Goal: Task Accomplishment & Management: Manage account settings

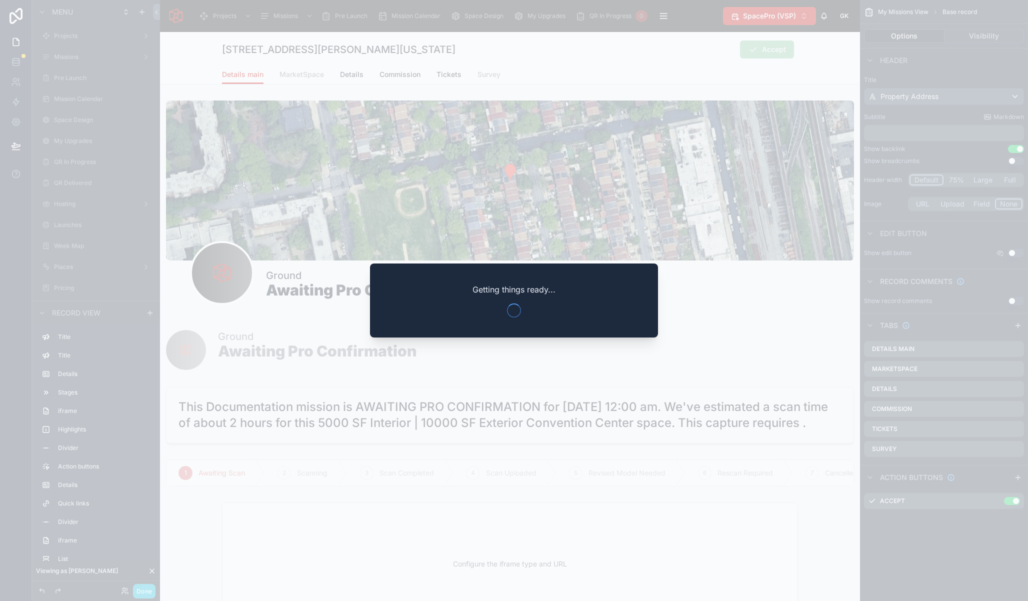
scroll to position [1532, 0]
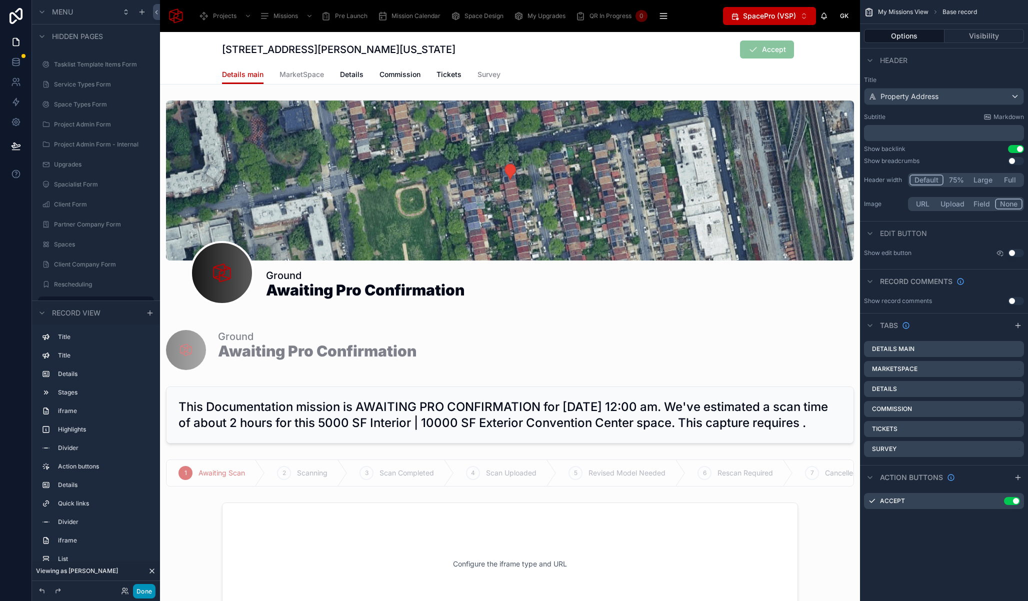
click at [144, 594] on button "Done" at bounding box center [144, 591] width 23 height 15
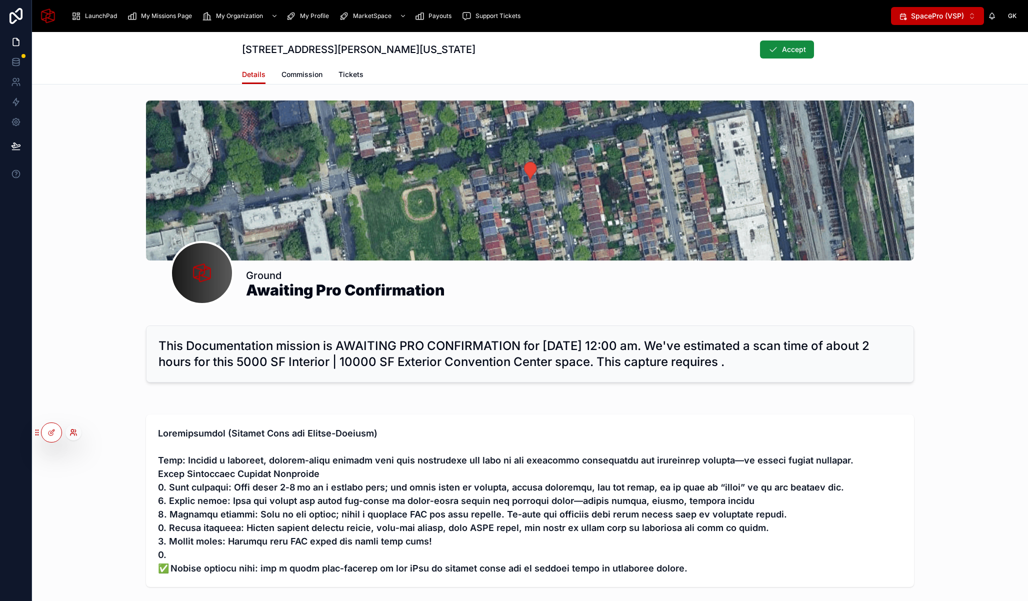
click at [74, 436] on icon at bounding box center [74, 433] width 8 height 8
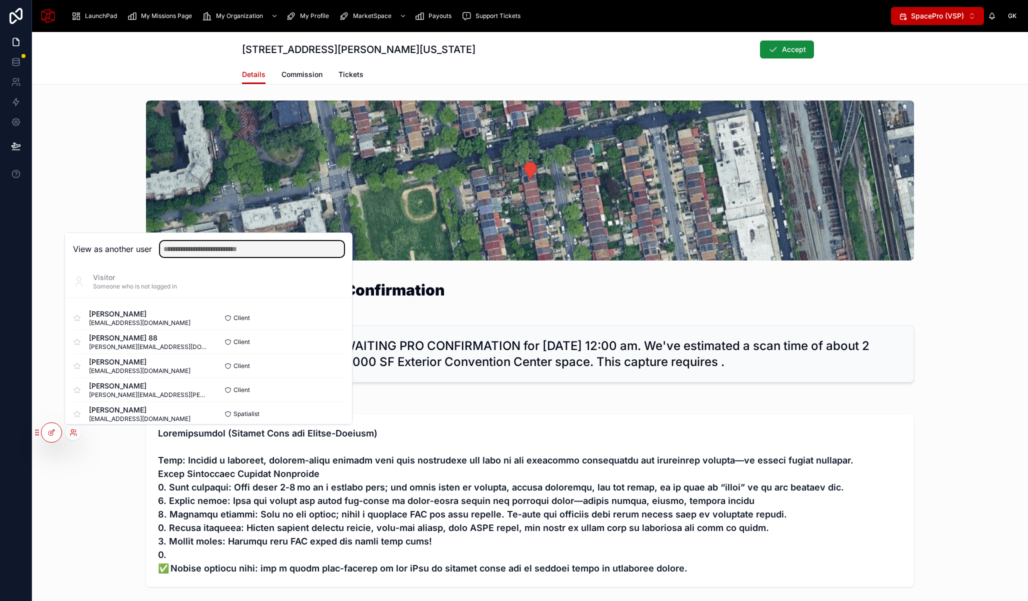
click at [237, 250] on input "text" at bounding box center [252, 249] width 184 height 16
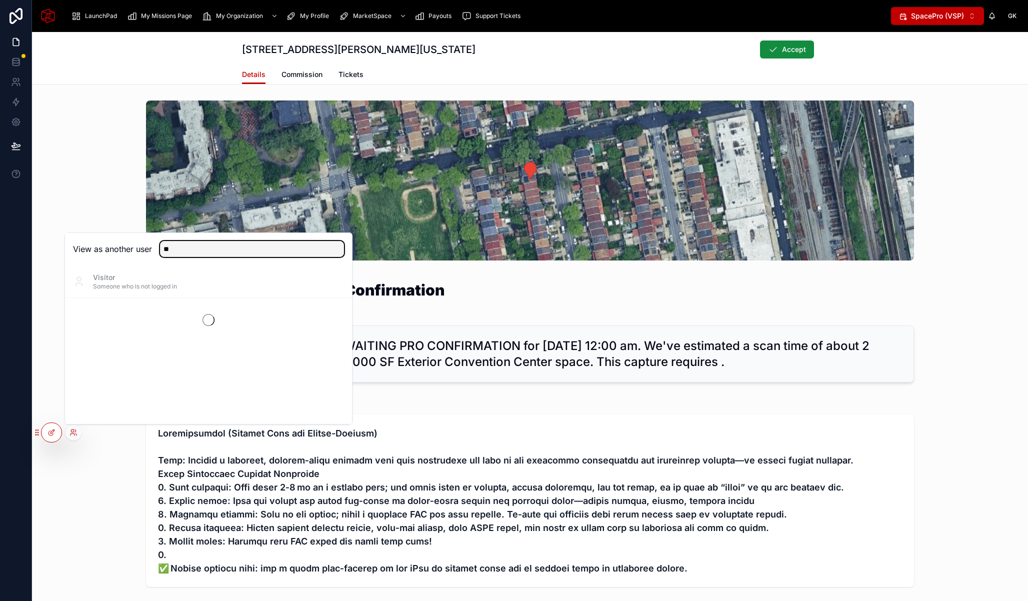
type input "*"
type input "****"
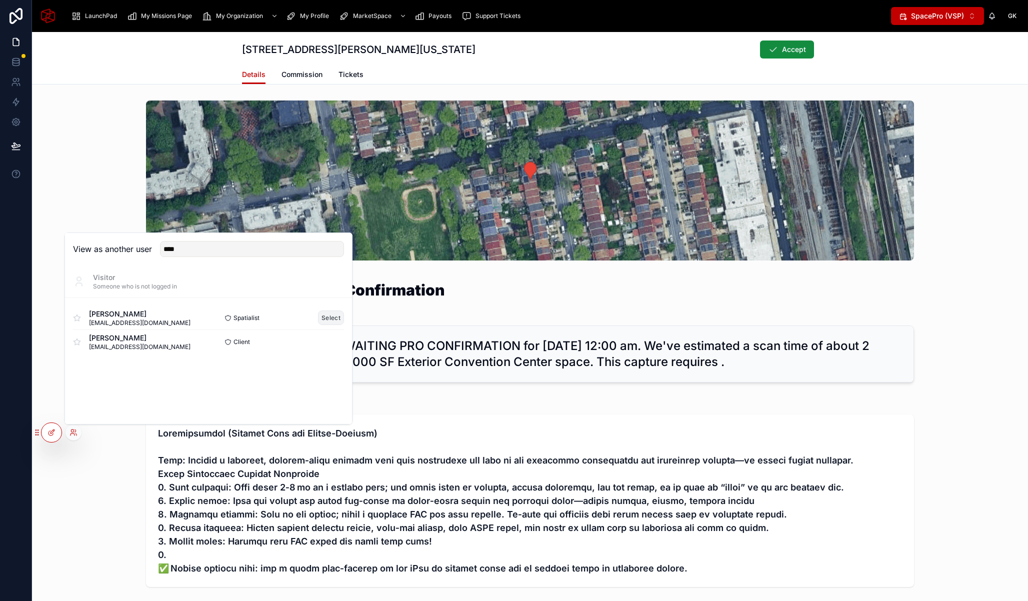
click at [326, 316] on button "Select" at bounding box center [331, 318] width 26 height 15
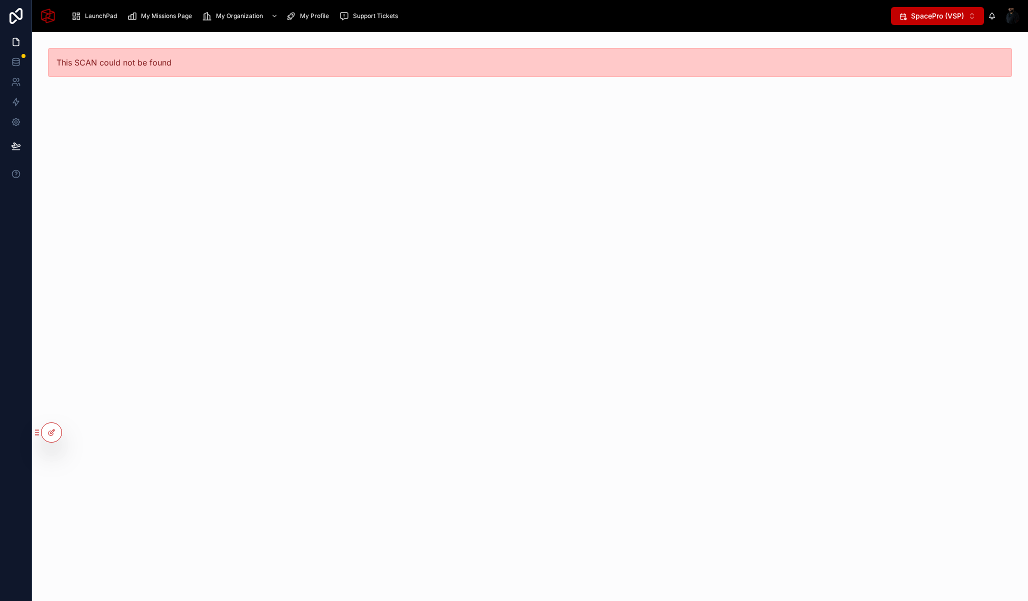
click at [155, 11] on div "My Missions Page" at bounding box center [161, 16] width 69 height 16
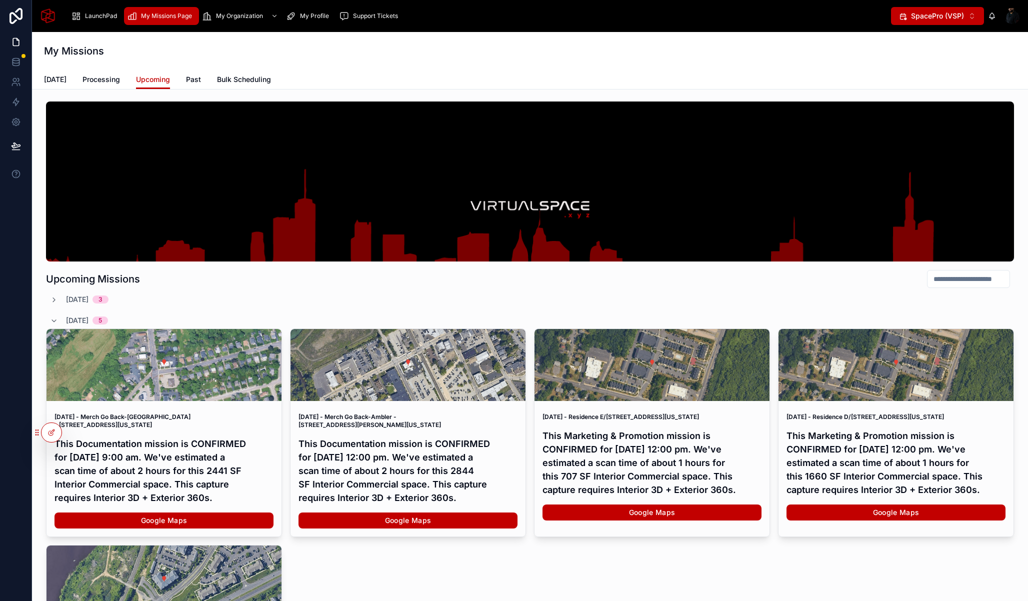
click at [250, 81] on span "Bulk Scheduling" at bounding box center [244, 80] width 54 height 10
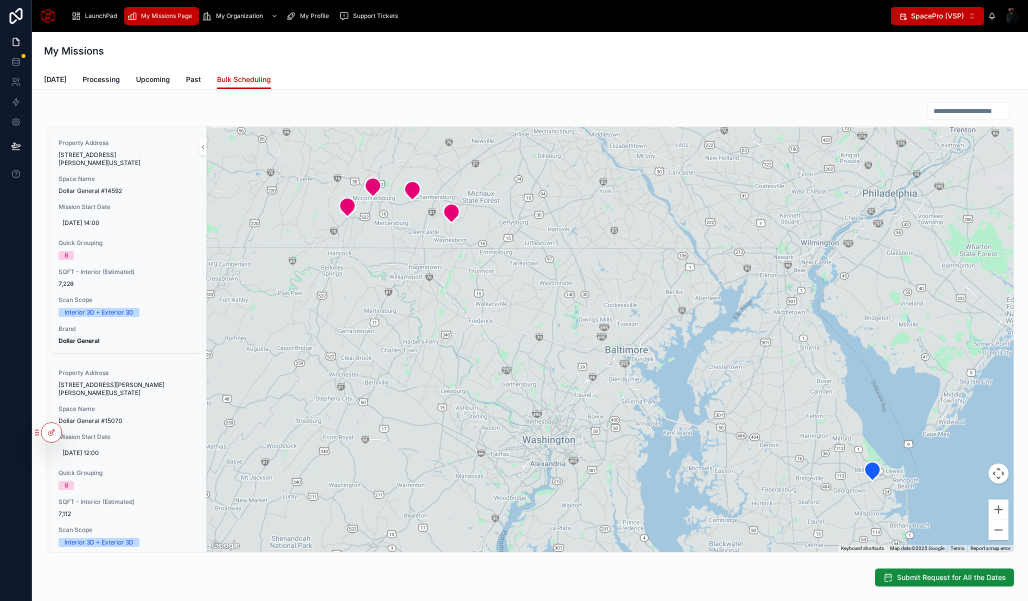
drag, startPoint x: 265, startPoint y: 584, endPoint x: 287, endPoint y: 584, distance: 21.5
click at [285, 583] on div "Submit Request for All the Dates" at bounding box center [530, 578] width 968 height 18
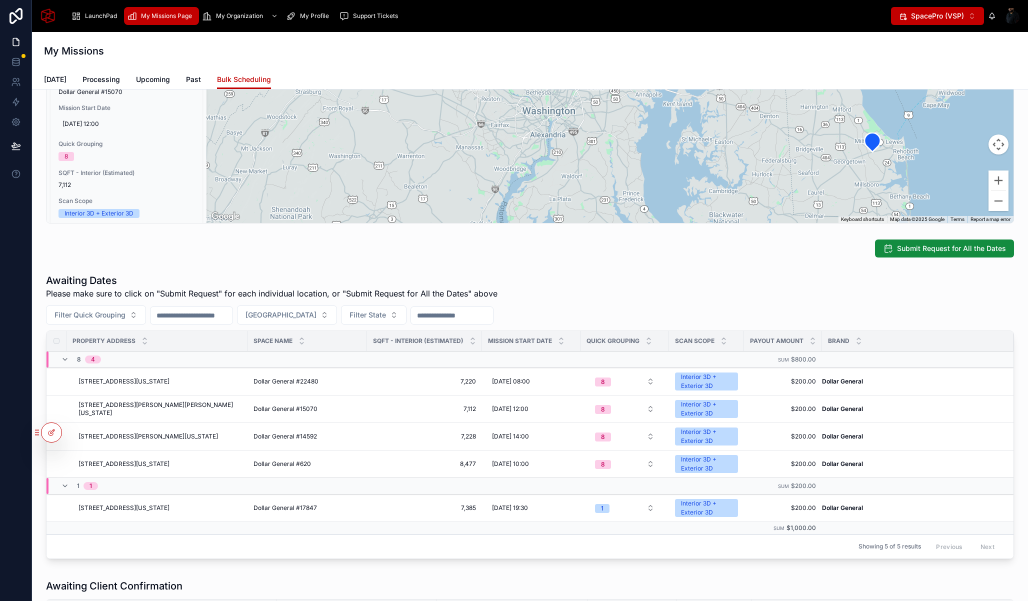
scroll to position [331, 0]
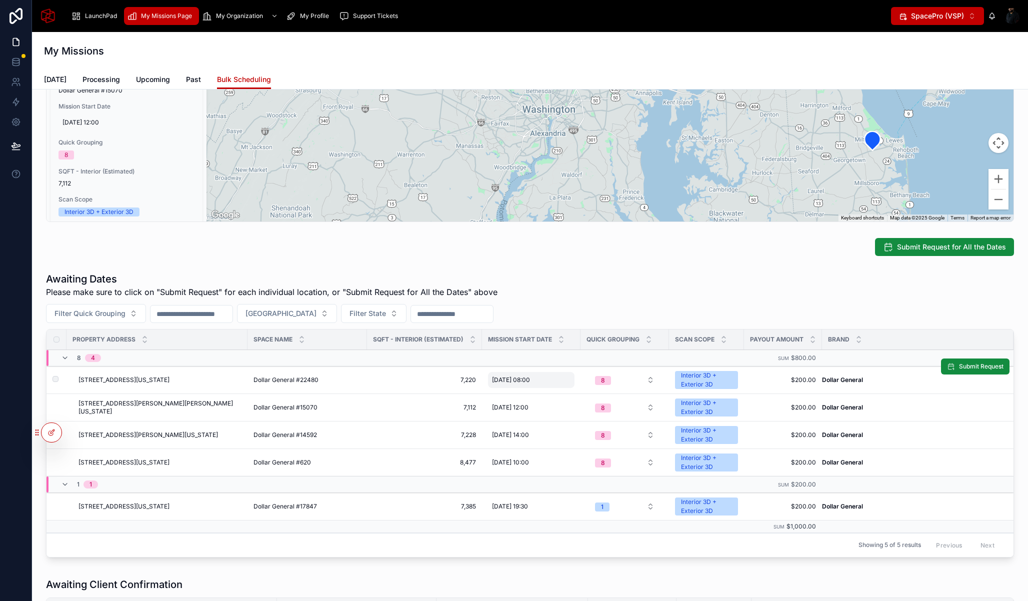
click at [530, 378] on span "[DATE] 08:00" at bounding box center [511, 380] width 38 height 8
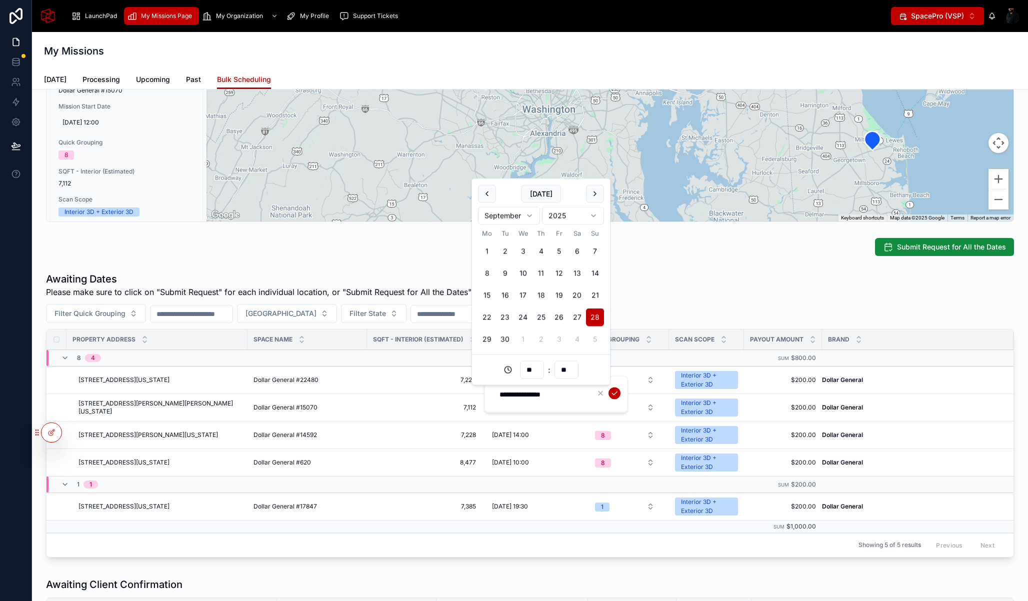
click at [652, 279] on div "Awaiting Dates Please make sure to click on "Submit Request" for each individua…" at bounding box center [530, 285] width 968 height 26
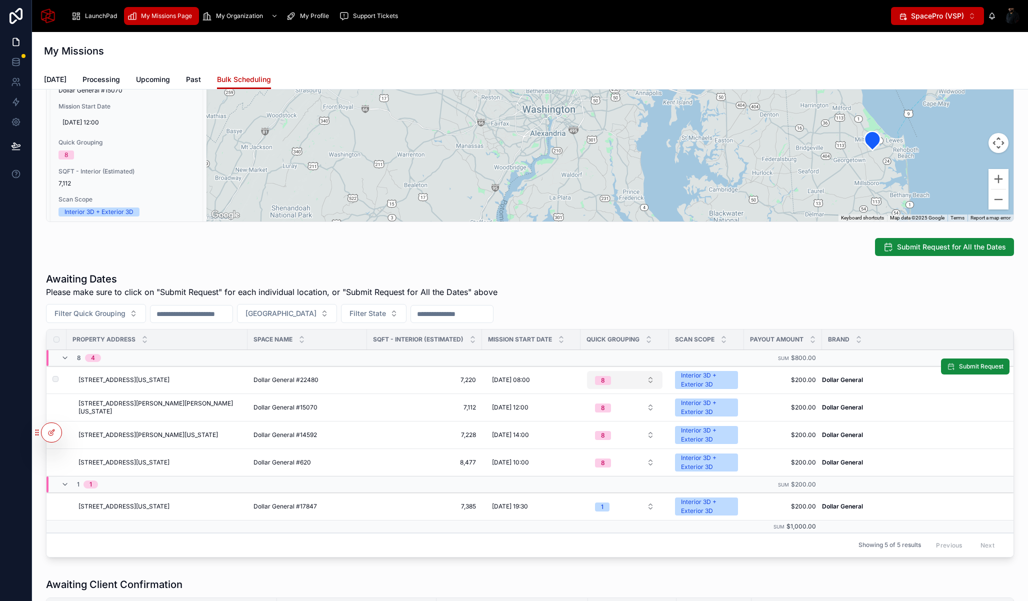
click at [602, 380] on div "8" at bounding box center [603, 380] width 4 height 9
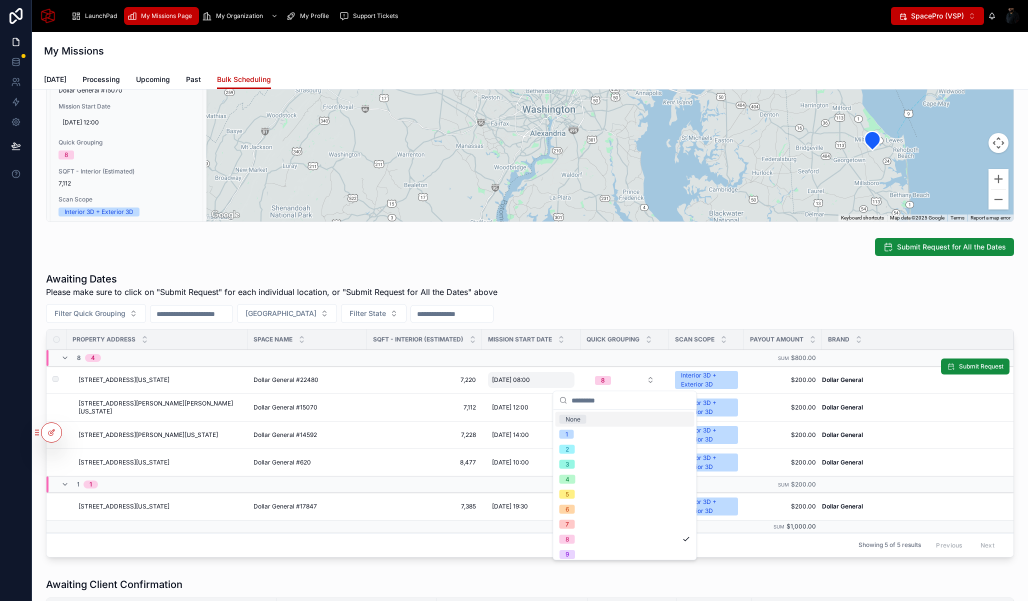
click at [530, 377] on span "[DATE] 08:00" at bounding box center [511, 380] width 38 height 8
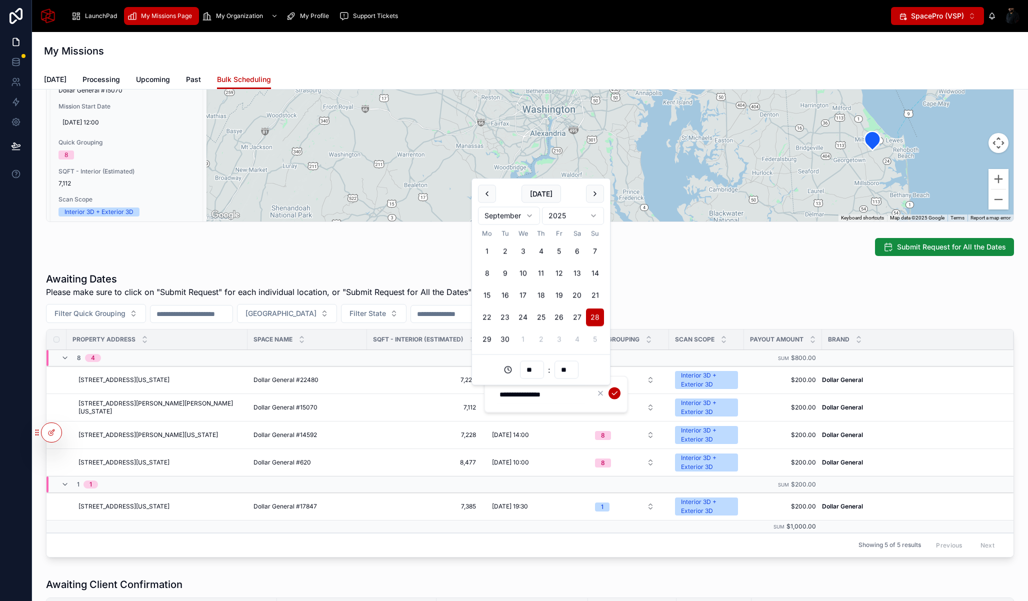
click at [655, 286] on div "Awaiting Dates Please make sure to click on "Submit Request" for each individua…" at bounding box center [530, 285] width 968 height 26
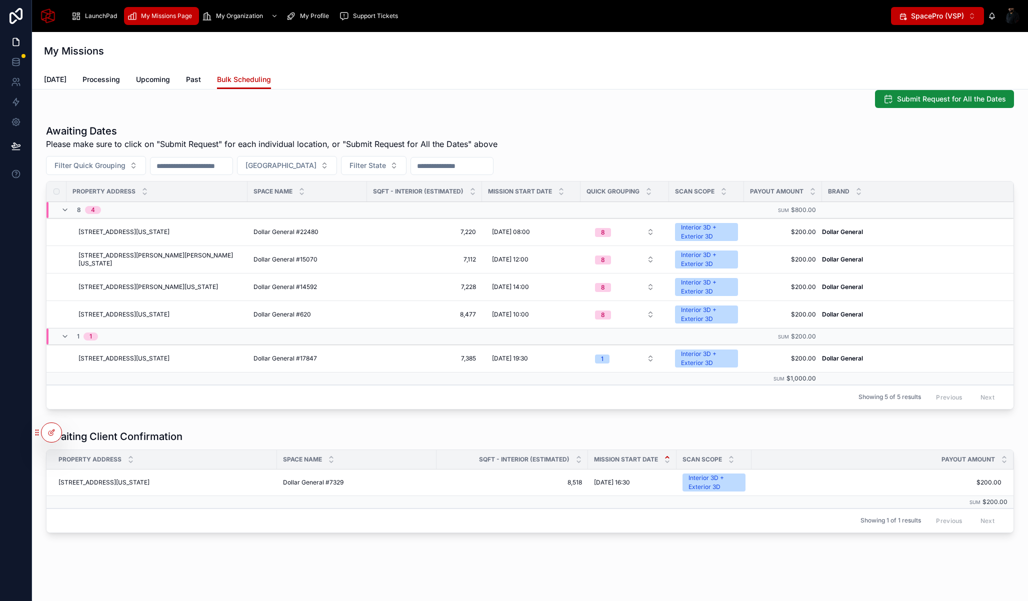
scroll to position [479, 0]
click at [543, 226] on div "[DATE] 08:00 [DATE] 08:00" at bounding box center [531, 232] width 87 height 16
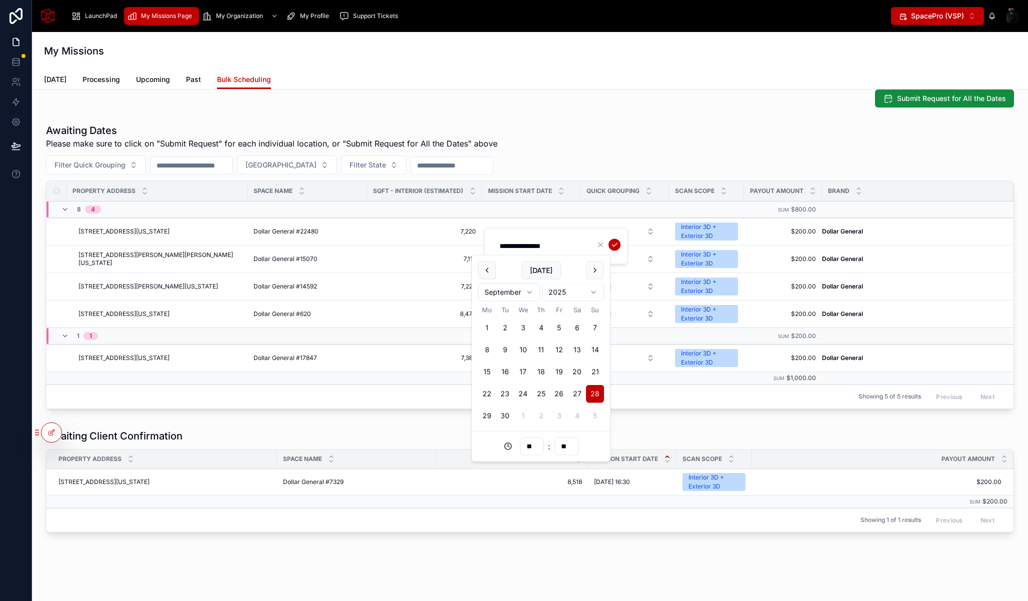
click at [612, 167] on div "Filter Quick Grouping Filter City Filter State" at bounding box center [530, 165] width 968 height 19
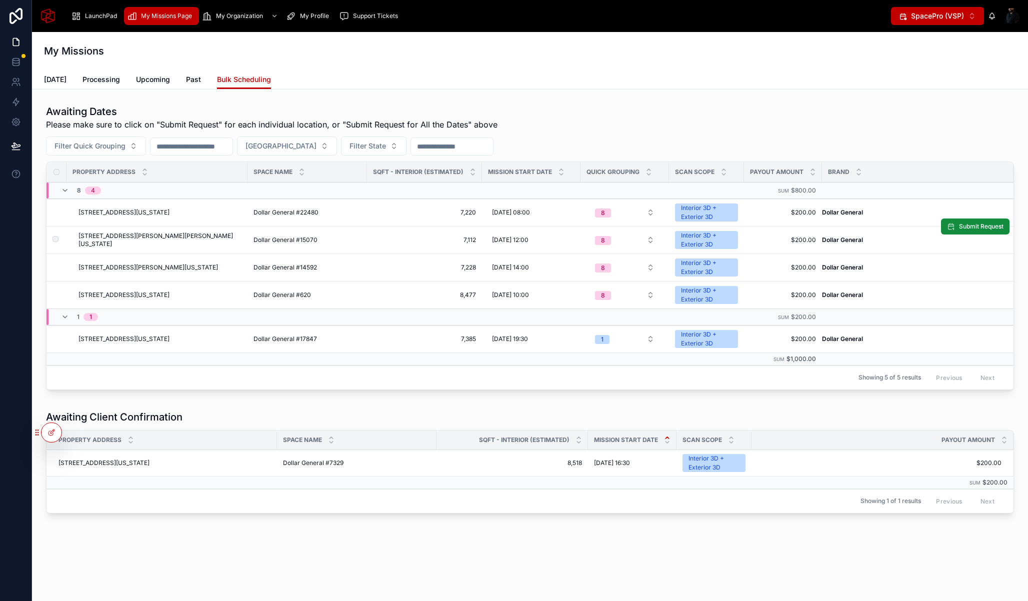
scroll to position [496, 0]
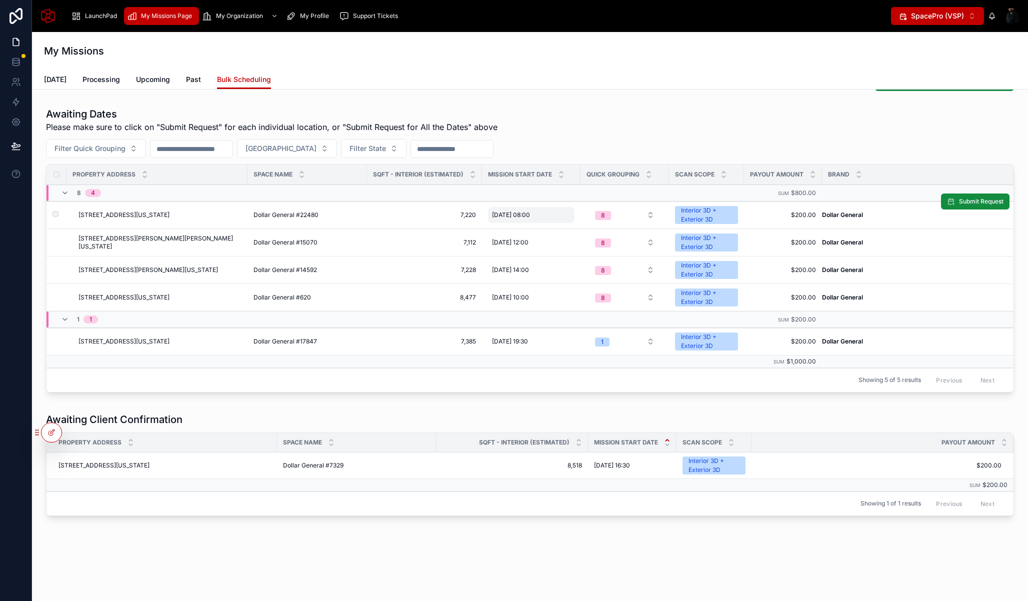
click at [529, 207] on div "[DATE] 08:00 [DATE] 08:00" at bounding box center [531, 215] width 87 height 16
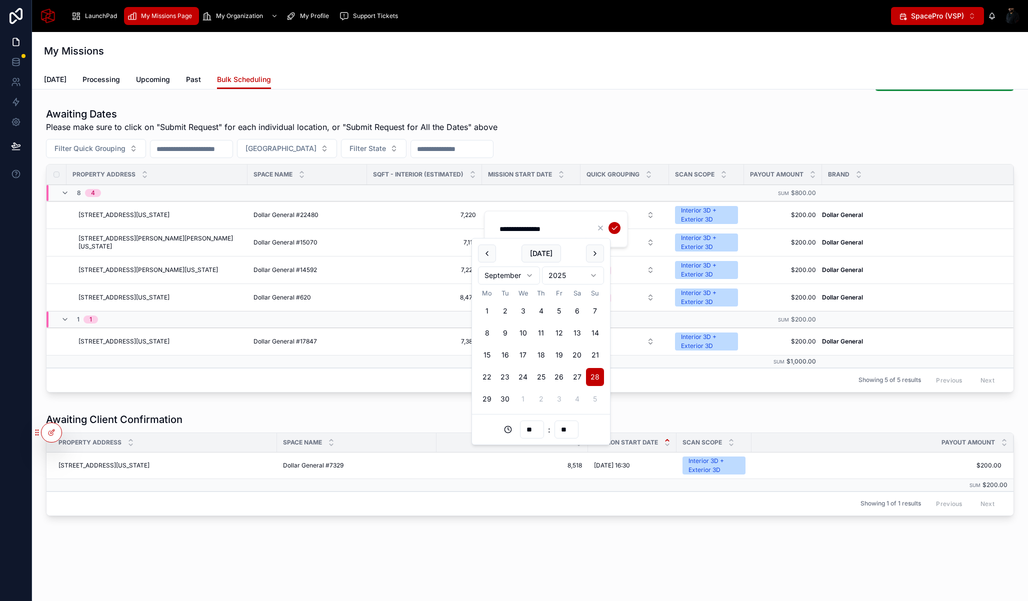
click at [564, 118] on div "Awaiting Dates Please make sure to click on "Submit Request" for each individua…" at bounding box center [530, 120] width 968 height 26
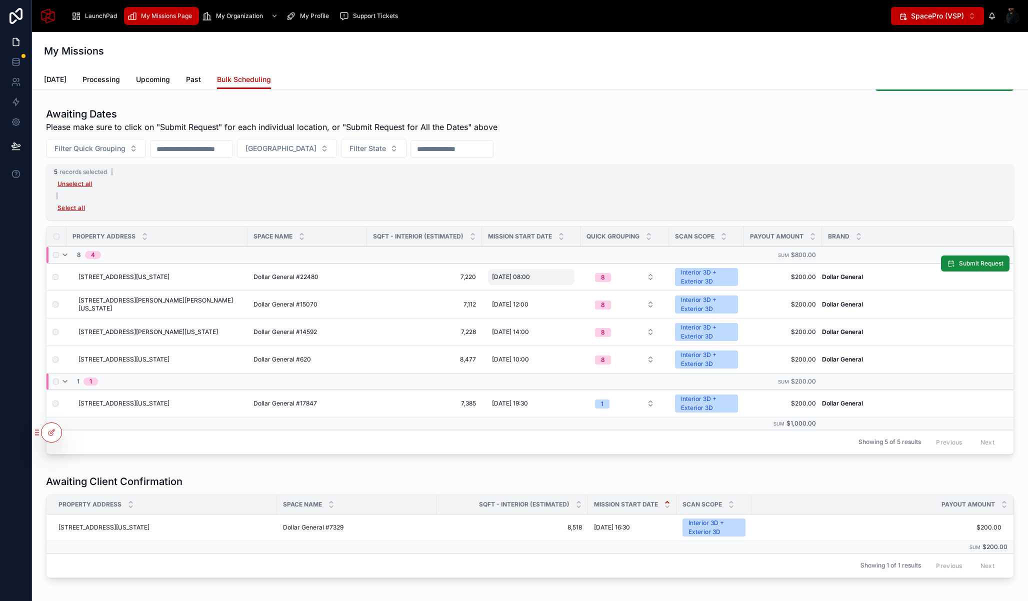
click at [530, 277] on span "[DATE] 08:00" at bounding box center [511, 277] width 38 height 8
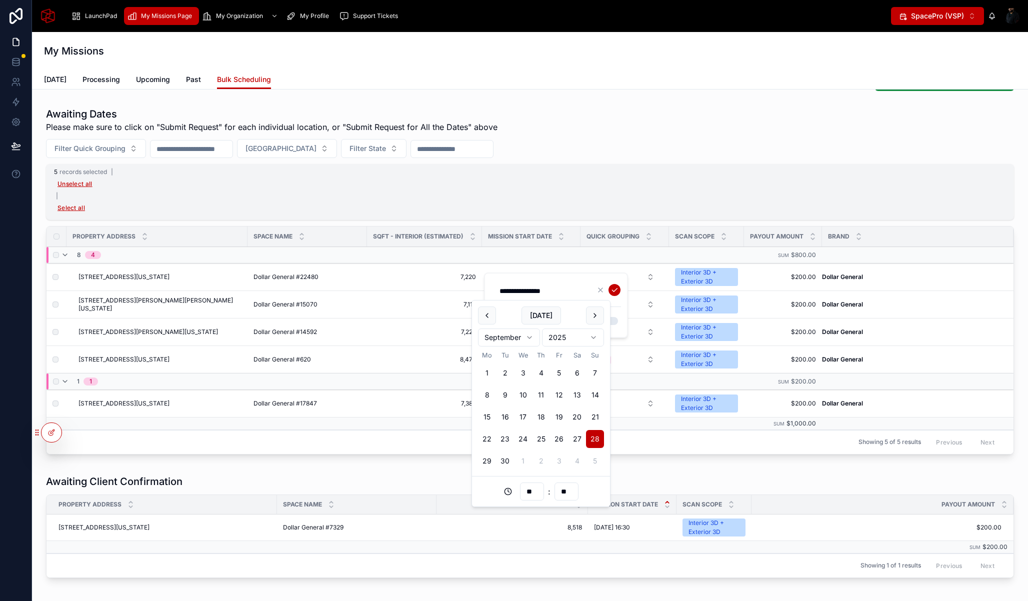
click at [547, 277] on div "**********" at bounding box center [556, 306] width 144 height 66
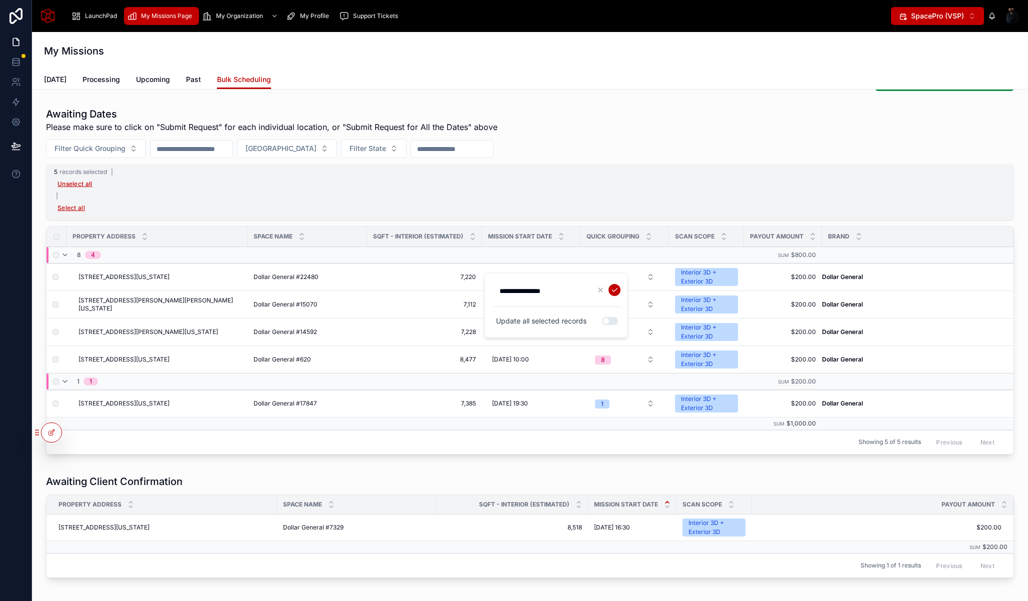
click at [547, 277] on div "**********" at bounding box center [556, 306] width 144 height 66
click at [560, 193] on div "5 records selected | Unselect all | Select all" at bounding box center [530, 192] width 968 height 56
click at [522, 286] on td "[DATE] 08:00 [DATE] 08:00" at bounding box center [531, 277] width 99 height 28
click at [528, 279] on span "[DATE] 08:00" at bounding box center [511, 277] width 38 height 8
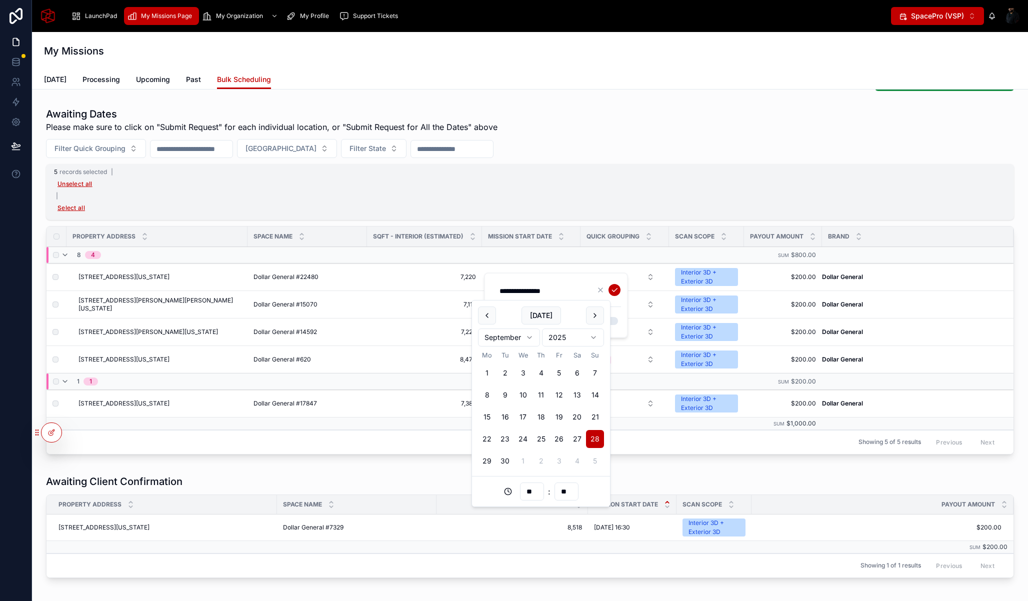
click at [618, 314] on div "Update all selected records Use setting" at bounding box center [557, 321] width 128 height 16
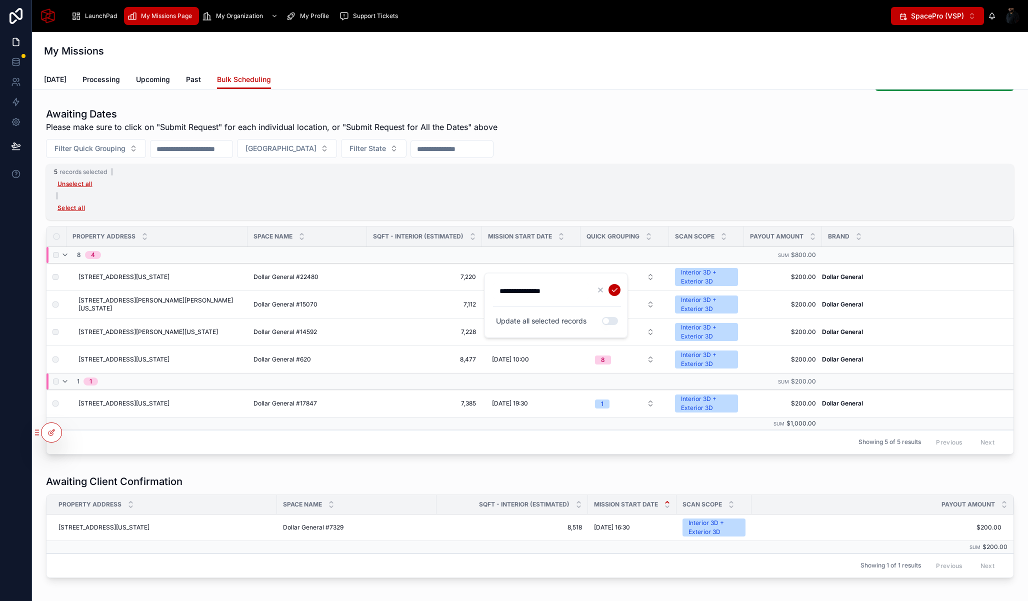
click at [613, 320] on button "Use setting" at bounding box center [610, 321] width 16 height 8
click at [584, 315] on div "Update all selected records Use setting" at bounding box center [557, 321] width 128 height 16
click at [557, 289] on input "**********" at bounding box center [541, 291] width 95 height 14
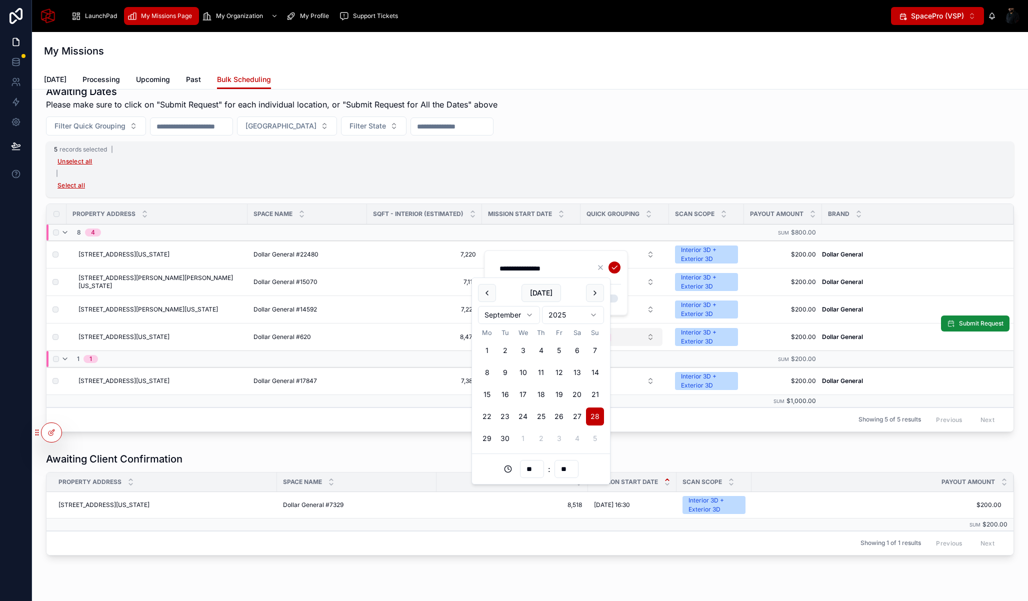
scroll to position [512, 0]
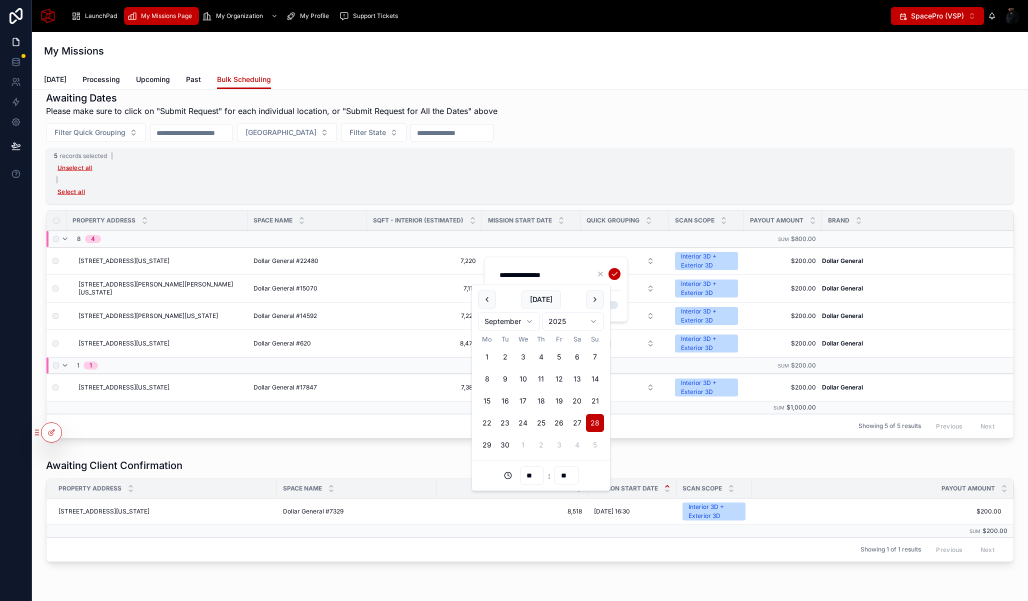
click at [565, 178] on div "5 records selected | Unselect all | Select all" at bounding box center [530, 176] width 968 height 56
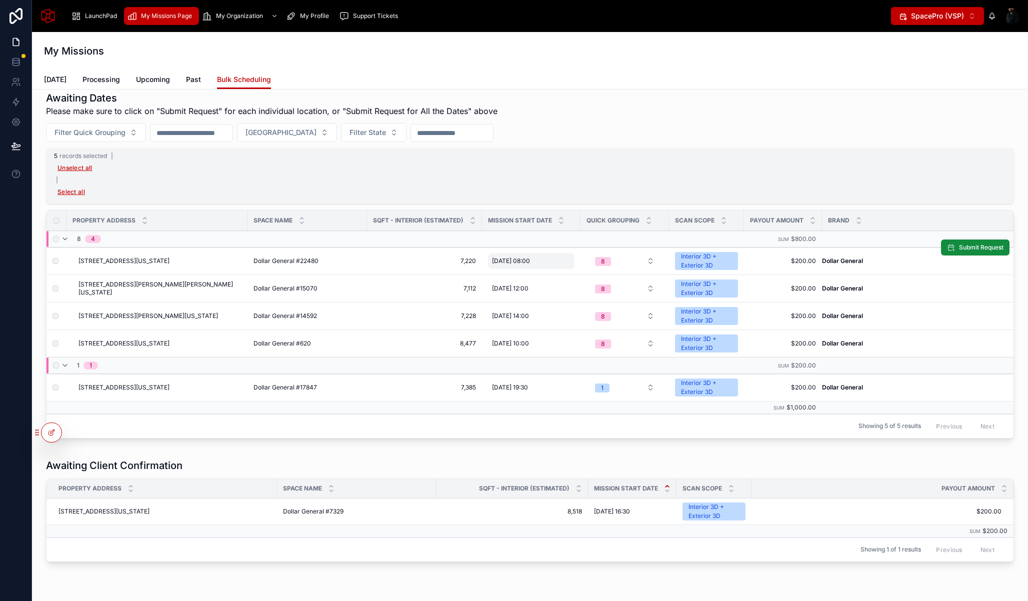
click at [521, 255] on div "[DATE] 08:00 [DATE] 08:00" at bounding box center [531, 261] width 87 height 16
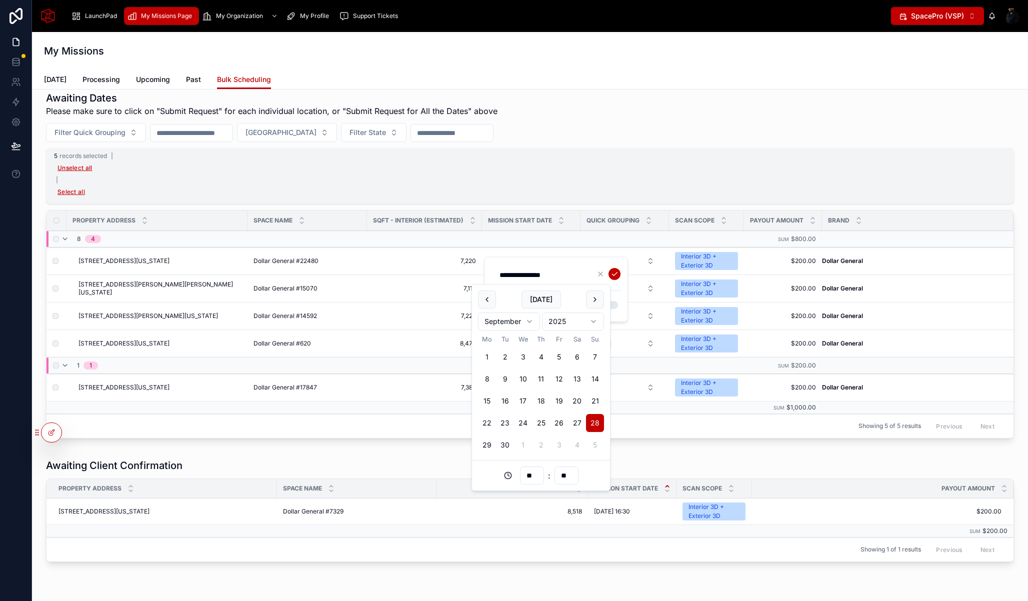
click at [584, 258] on div "**********" at bounding box center [556, 290] width 144 height 66
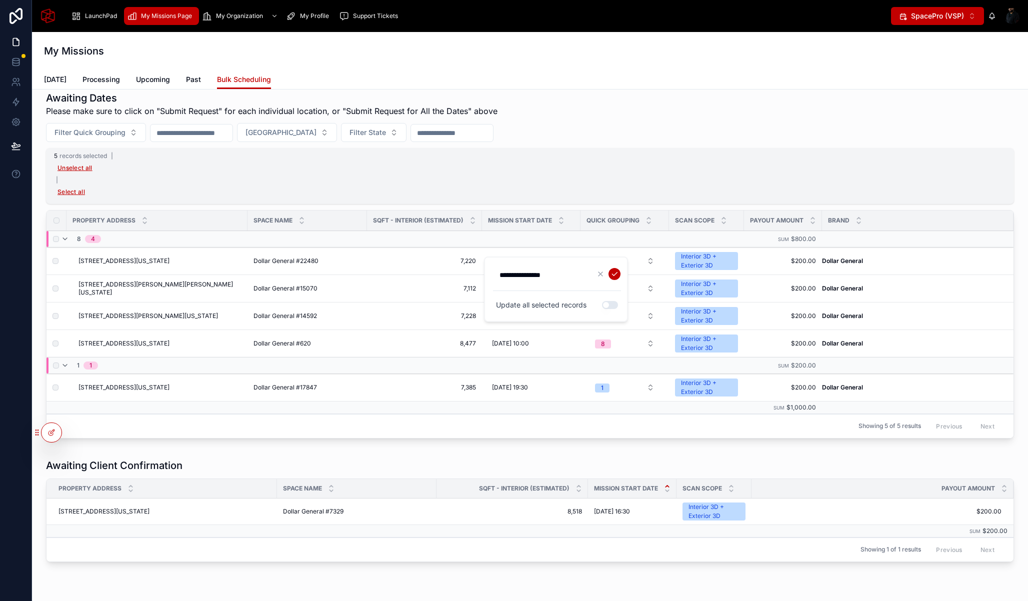
click at [554, 189] on div "5 records selected | Unselect all | Select all" at bounding box center [530, 176] width 968 height 56
click at [531, 217] on span "Mission Start Date" at bounding box center [520, 221] width 64 height 8
click at [522, 267] on div "[DATE] 08:00 [DATE] 08:00" at bounding box center [531, 261] width 87 height 16
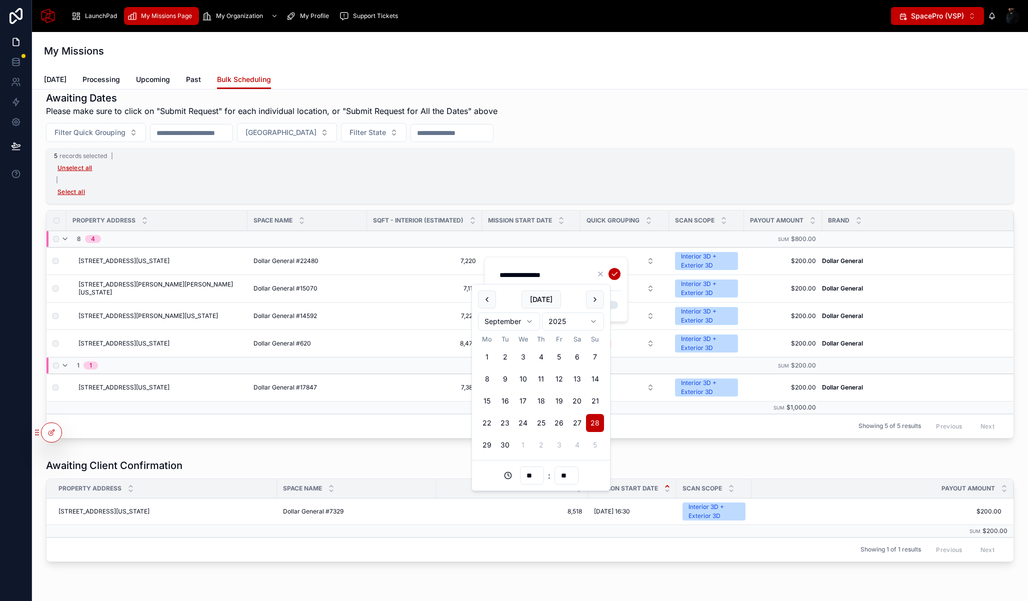
click at [523, 264] on div "**********" at bounding box center [556, 290] width 144 height 66
click at [529, 274] on input "**********" at bounding box center [541, 275] width 95 height 14
click at [616, 292] on div "**********" at bounding box center [557, 290] width 128 height 48
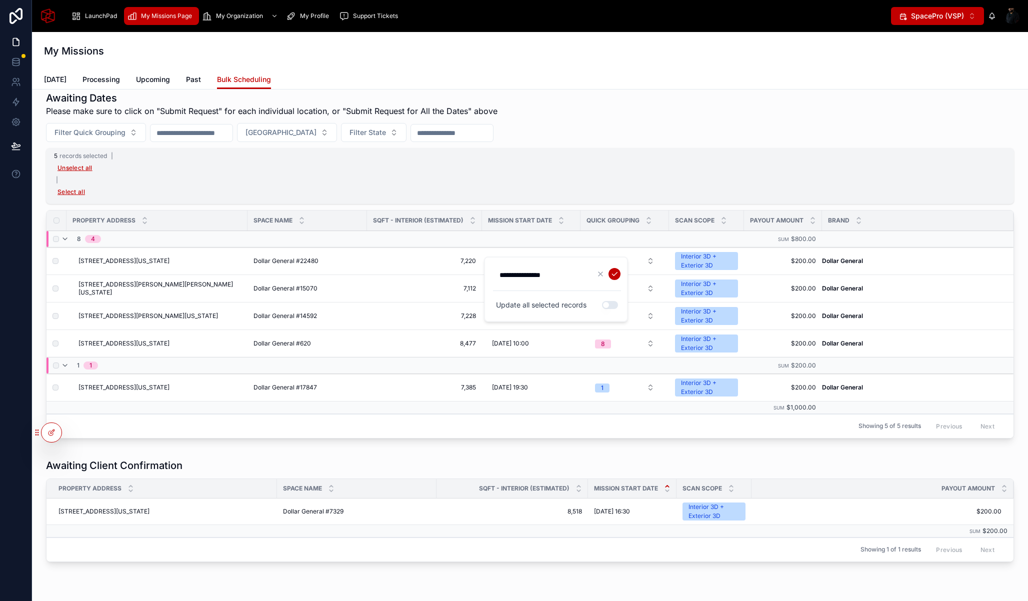
click at [541, 272] on input "**********" at bounding box center [541, 275] width 95 height 14
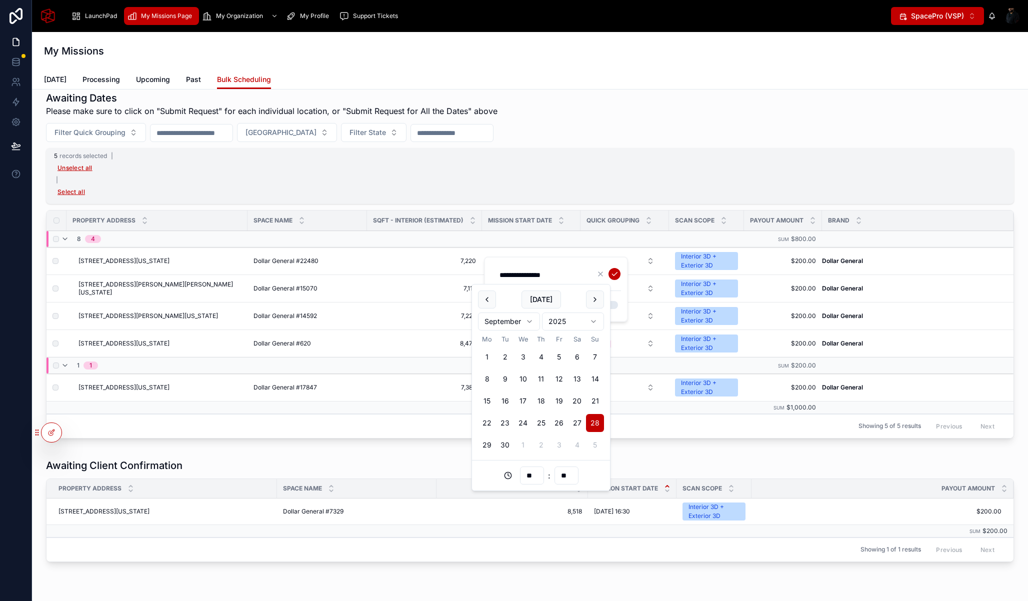
click at [613, 295] on div "**********" at bounding box center [557, 290] width 128 height 48
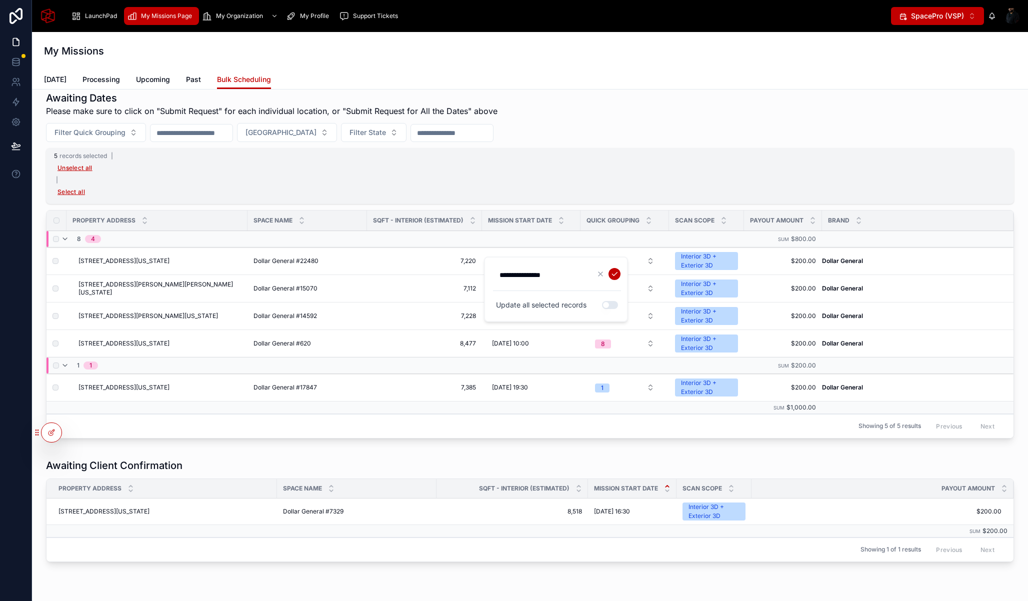
click at [566, 201] on div "5 records selected | Unselect all | Select all" at bounding box center [530, 176] width 968 height 56
click at [529, 257] on span "[DATE] 08:00" at bounding box center [511, 261] width 38 height 8
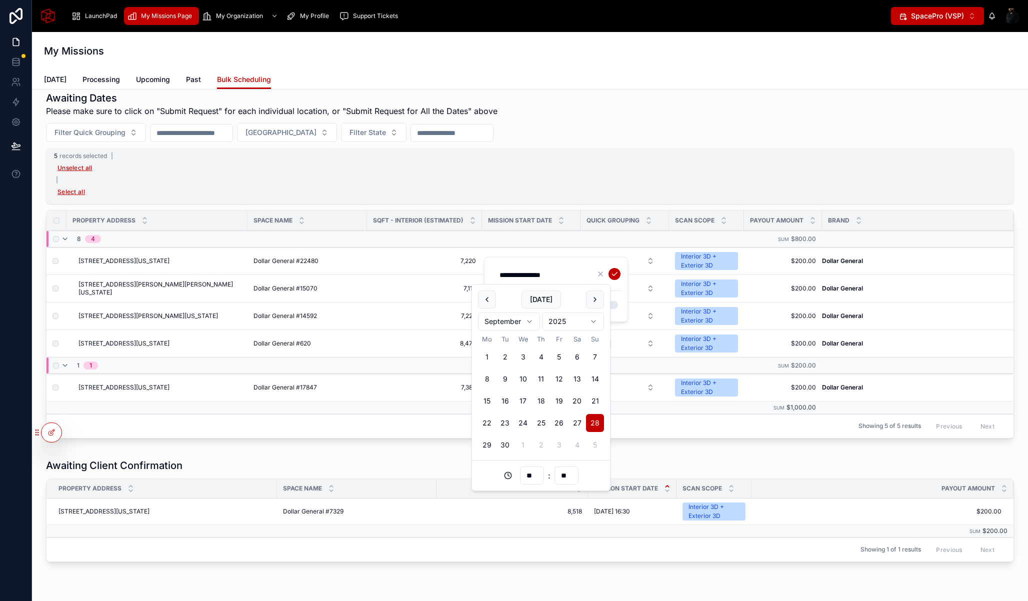
click at [623, 293] on div "**********" at bounding box center [556, 290] width 144 height 66
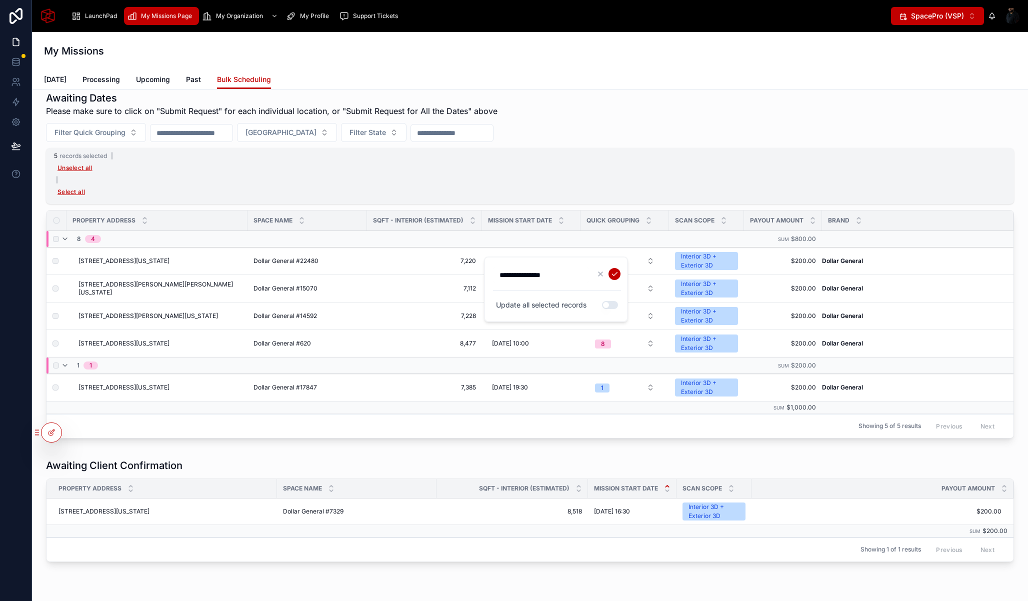
click at [616, 296] on div "**********" at bounding box center [557, 290] width 128 height 48
click at [611, 303] on button "Use setting" at bounding box center [610, 305] width 16 height 8
click at [586, 291] on hr at bounding box center [557, 291] width 128 height 1
click at [569, 285] on div "**********" at bounding box center [557, 290] width 128 height 48
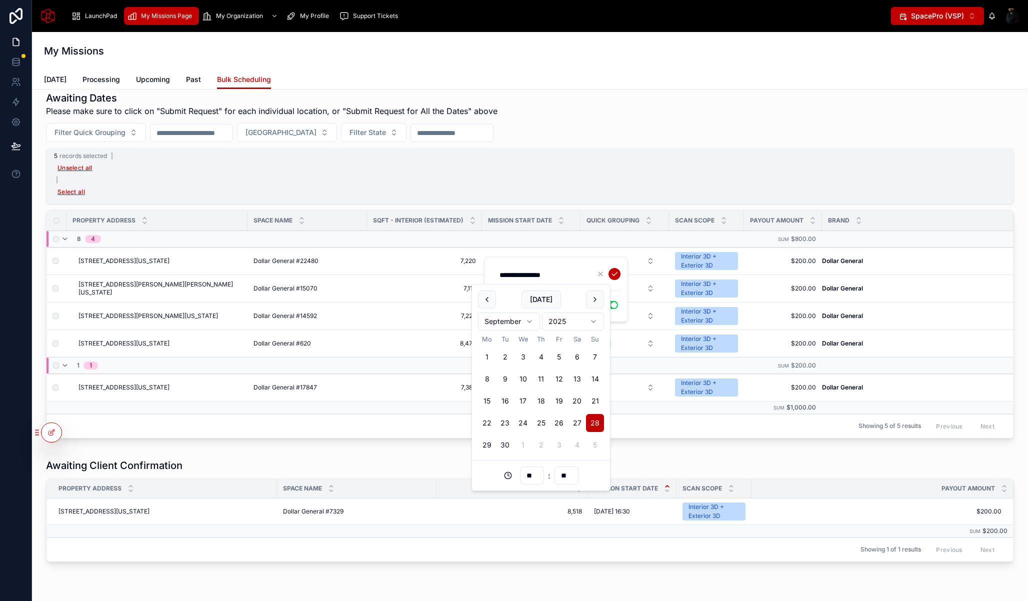
click at [571, 280] on input "**********" at bounding box center [541, 275] width 95 height 14
click at [619, 304] on div "Update all selected records Use setting" at bounding box center [557, 305] width 128 height 16
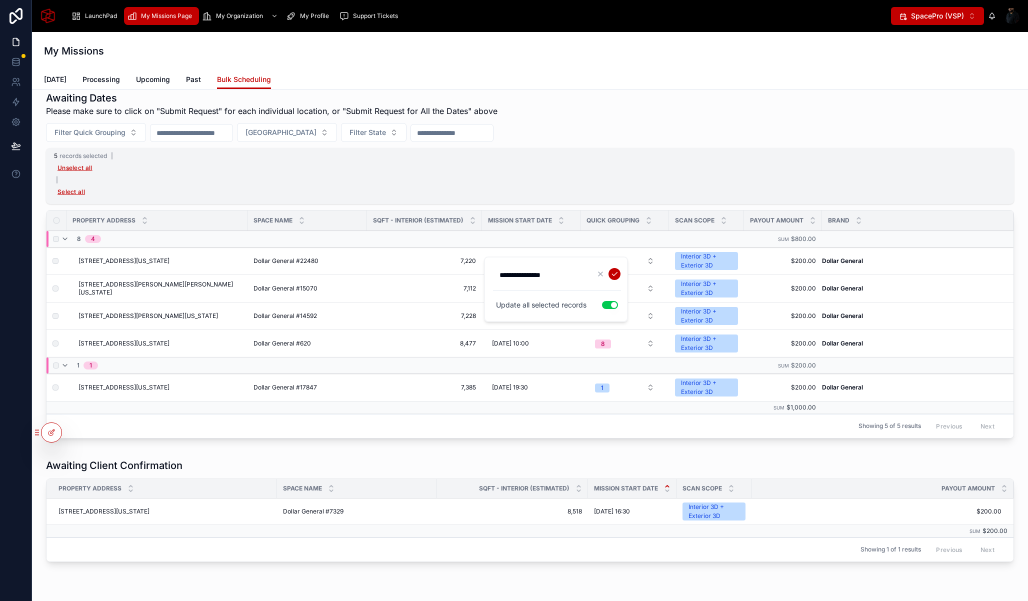
click at [617, 304] on button "Use setting" at bounding box center [610, 305] width 16 height 8
click at [601, 272] on icon "button" at bounding box center [601, 274] width 8 height 8
click at [644, 265] on button "8" at bounding box center [625, 261] width 76 height 18
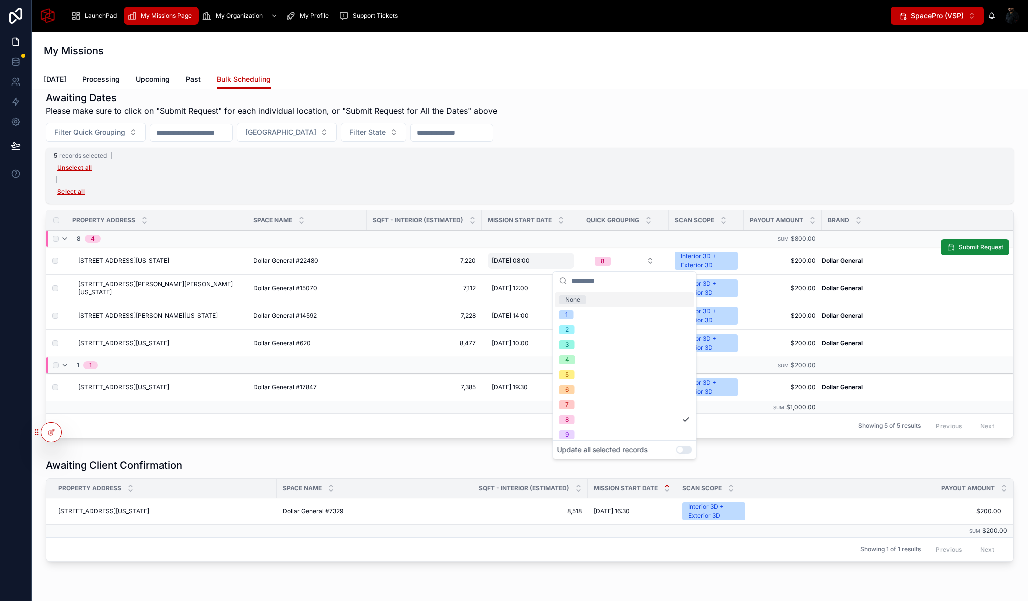
click at [530, 257] on span "[DATE] 08:00" at bounding box center [511, 261] width 38 height 8
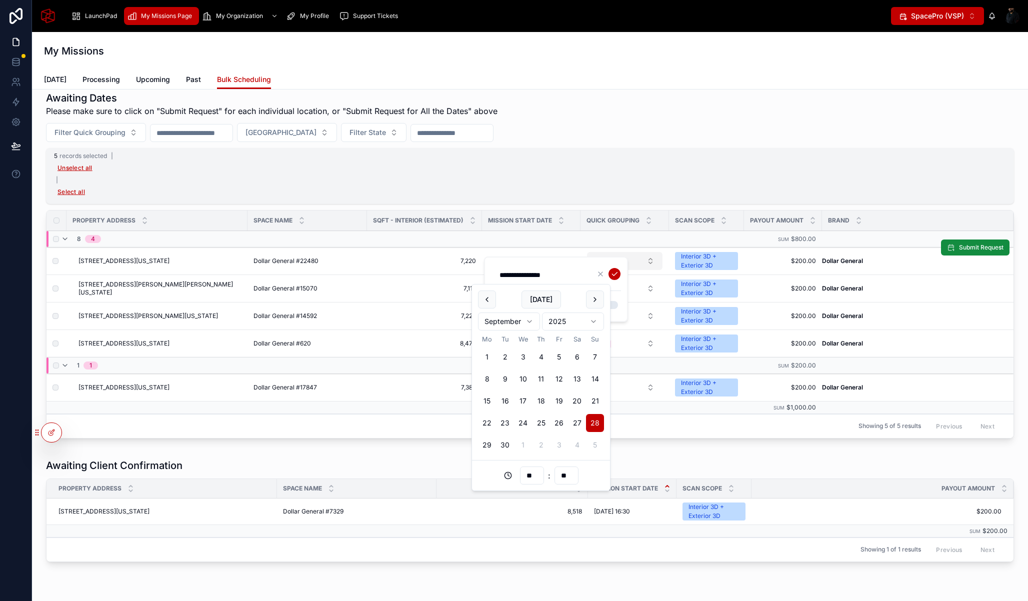
click at [642, 259] on button "8" at bounding box center [625, 261] width 76 height 18
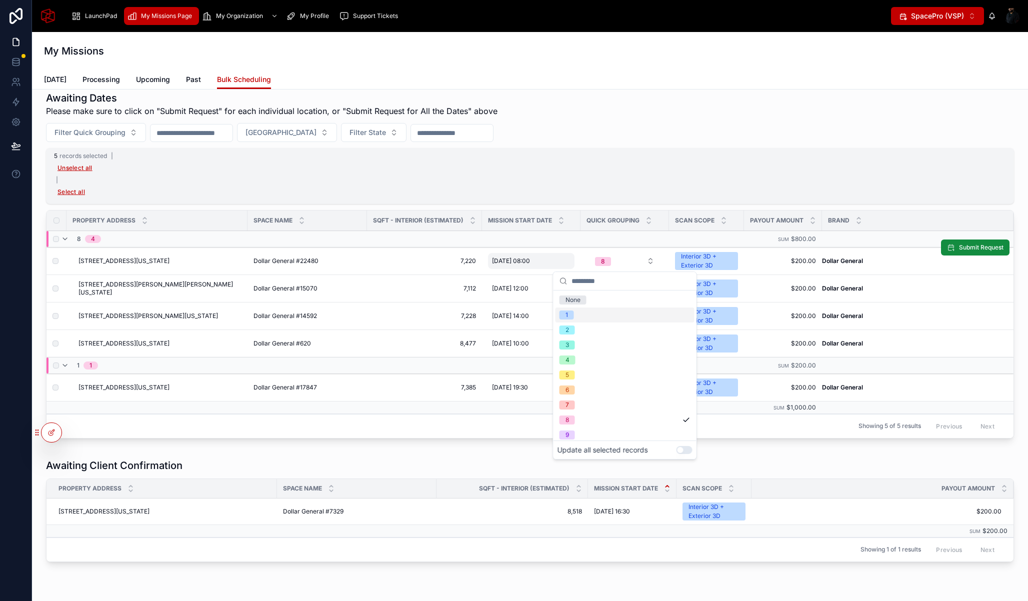
click at [529, 254] on div "[DATE] 08:00 [DATE] 08:00" at bounding box center [531, 261] width 87 height 16
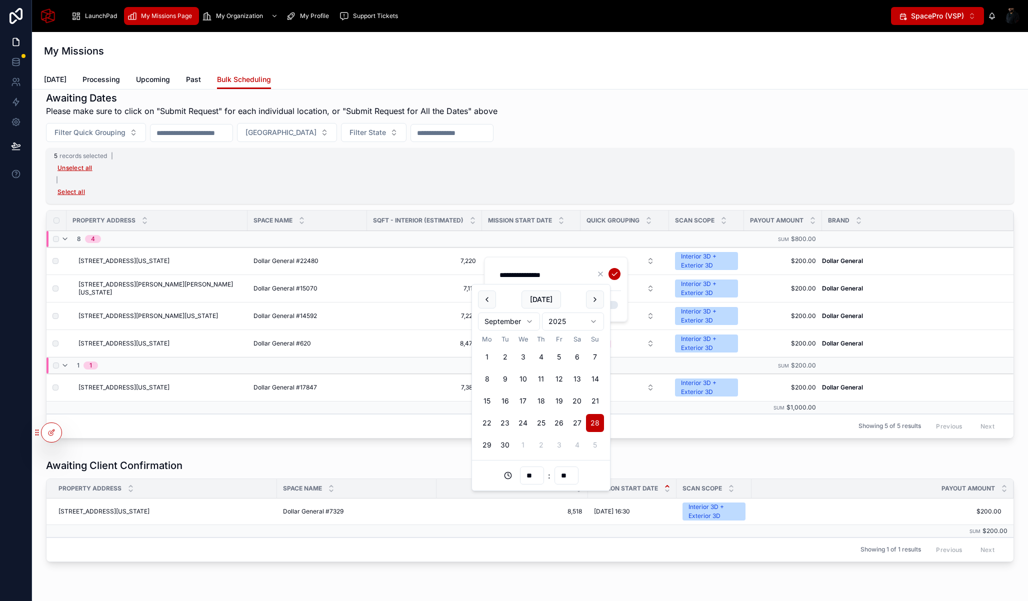
click at [596, 182] on div "5 records selected | Unselect all | Select all" at bounding box center [530, 176] width 968 height 56
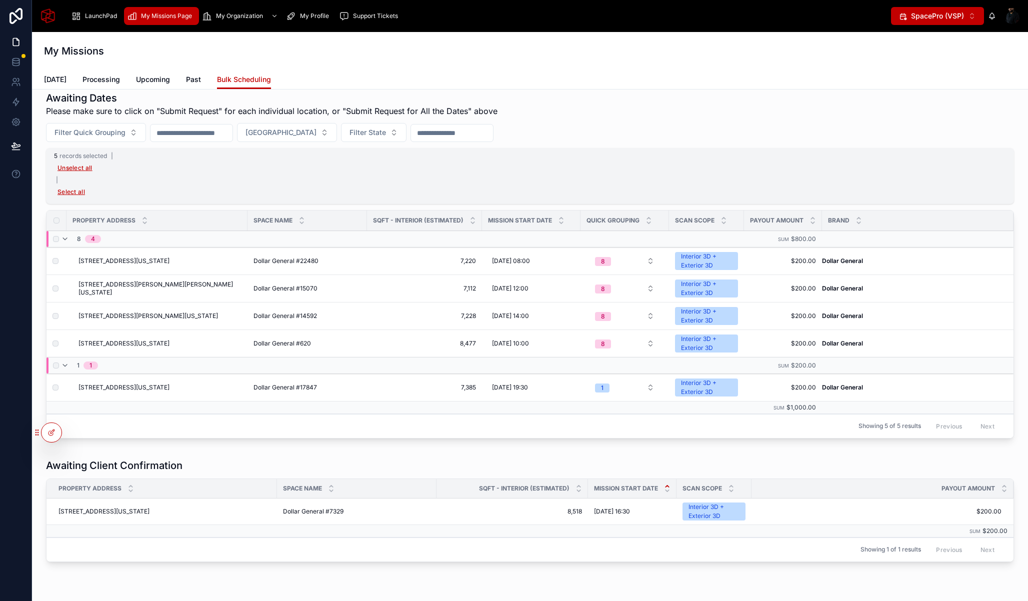
click at [949, 109] on div "Awaiting Dates Please make sure to click on "Submit Request" for each individua…" at bounding box center [530, 104] width 968 height 26
click at [609, 257] on span "8" at bounding box center [603, 261] width 16 height 9
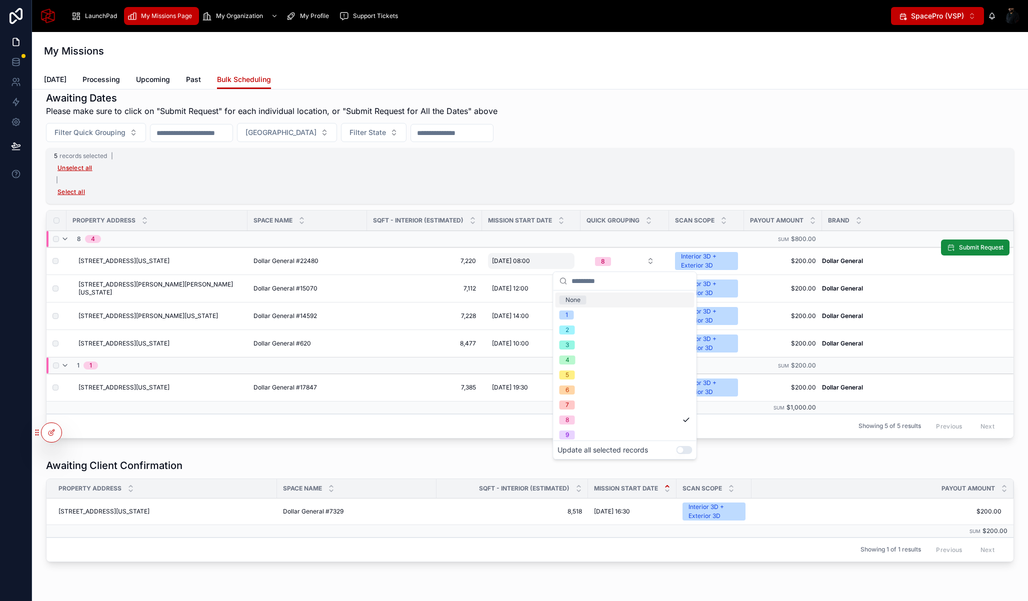
click at [528, 264] on span "[DATE] 08:00" at bounding box center [511, 261] width 38 height 8
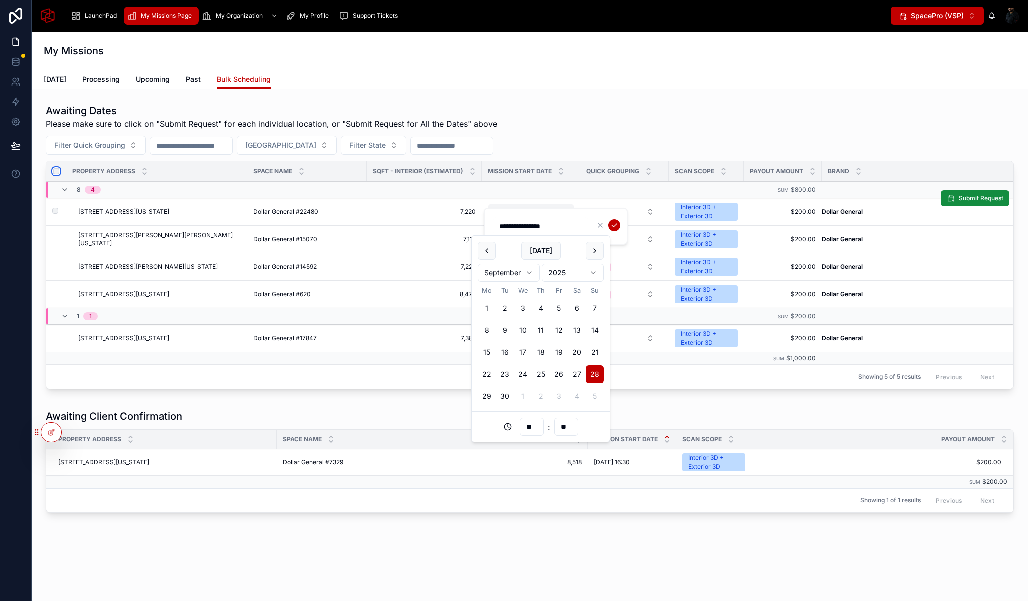
scroll to position [498, 0]
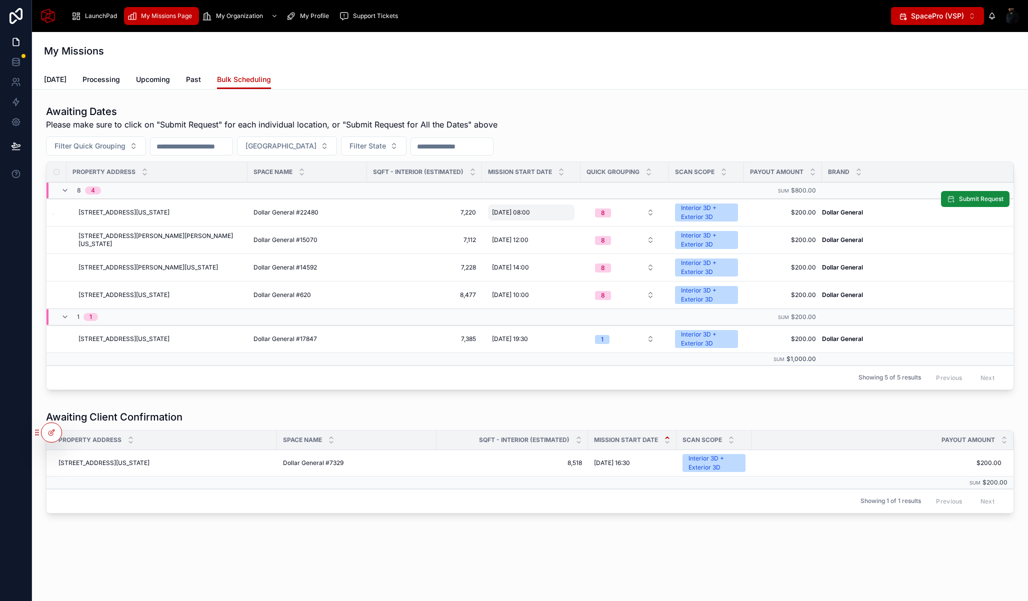
click at [657, 105] on div "Awaiting Dates Please make sure to click on "Submit Request" for each individua…" at bounding box center [530, 118] width 968 height 26
click at [646, 93] on div "Property Address [STREET_ADDRESS][PERSON_NAME][US_STATE] Space Name Dollar Gene…" at bounding box center [530, 88] width 996 height 994
click at [571, 113] on div "Awaiting Dates Please make sure to click on "Submit Request" for each individua…" at bounding box center [530, 118] width 968 height 26
click at [191, 44] on div "My Missions" at bounding box center [530, 51] width 972 height 14
click at [73, 431] on icon at bounding box center [74, 433] width 8 height 8
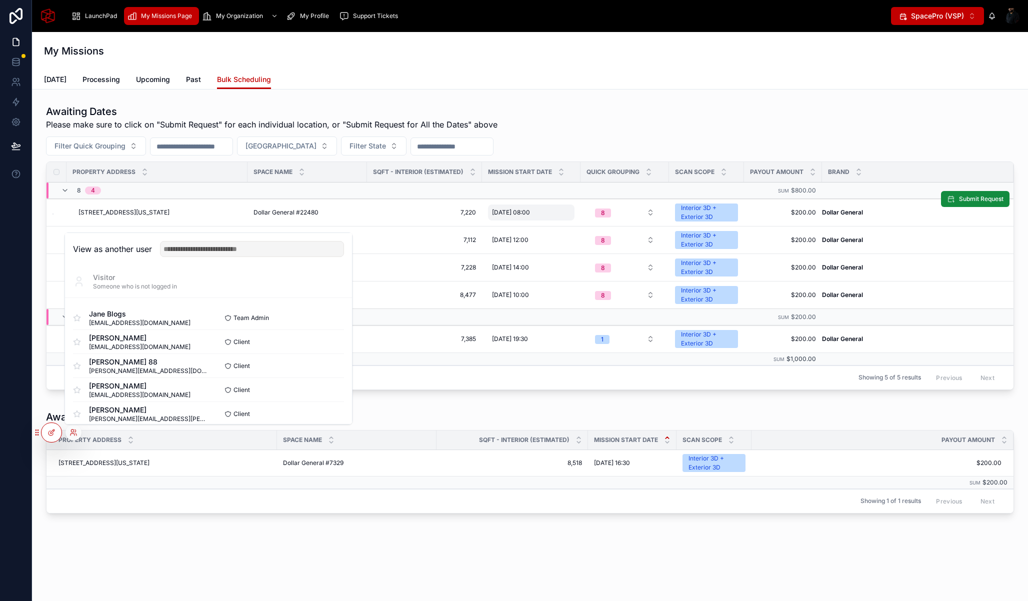
click at [1014, 10] on div at bounding box center [1012, 16] width 16 height 16
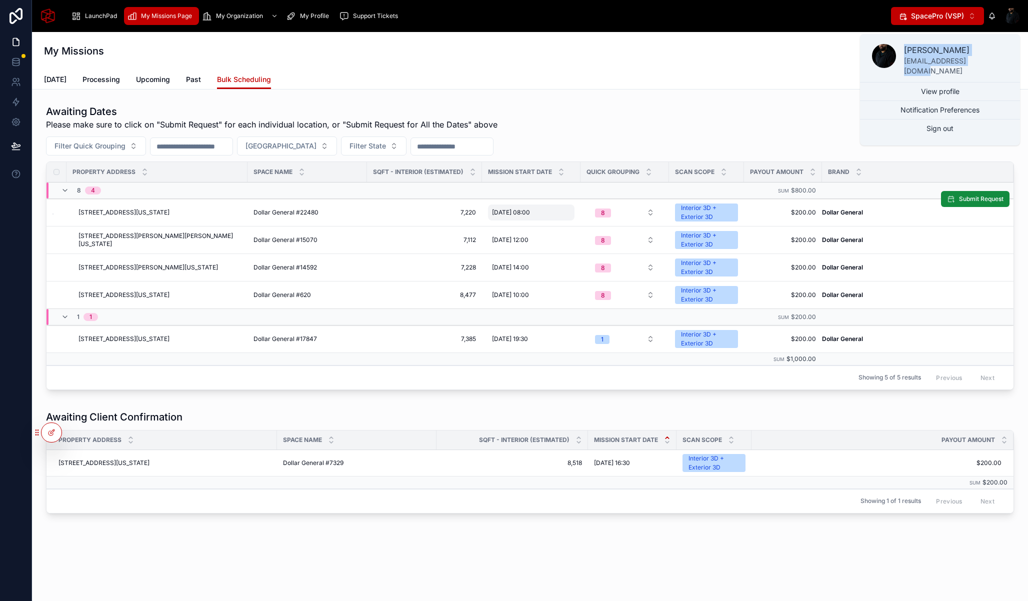
drag, startPoint x: 931, startPoint y: 47, endPoint x: 1002, endPoint y: 72, distance: 75.9
click at [1002, 72] on div "[PERSON_NAME] [EMAIL_ADDRESS][DOMAIN_NAME]" at bounding box center [940, 60] width 160 height 44
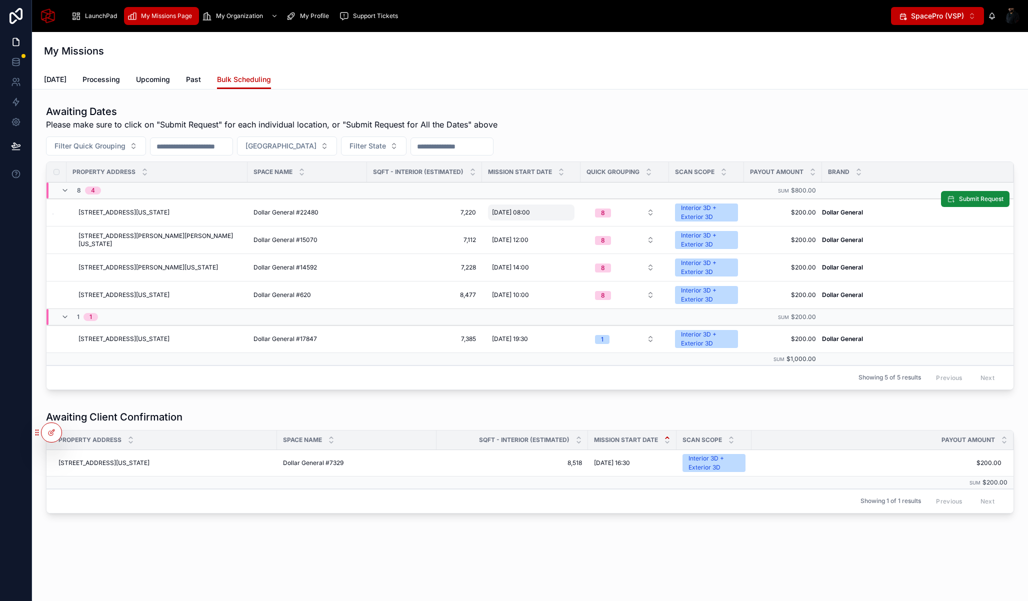
click at [1012, 11] on div at bounding box center [1012, 16] width 16 height 16
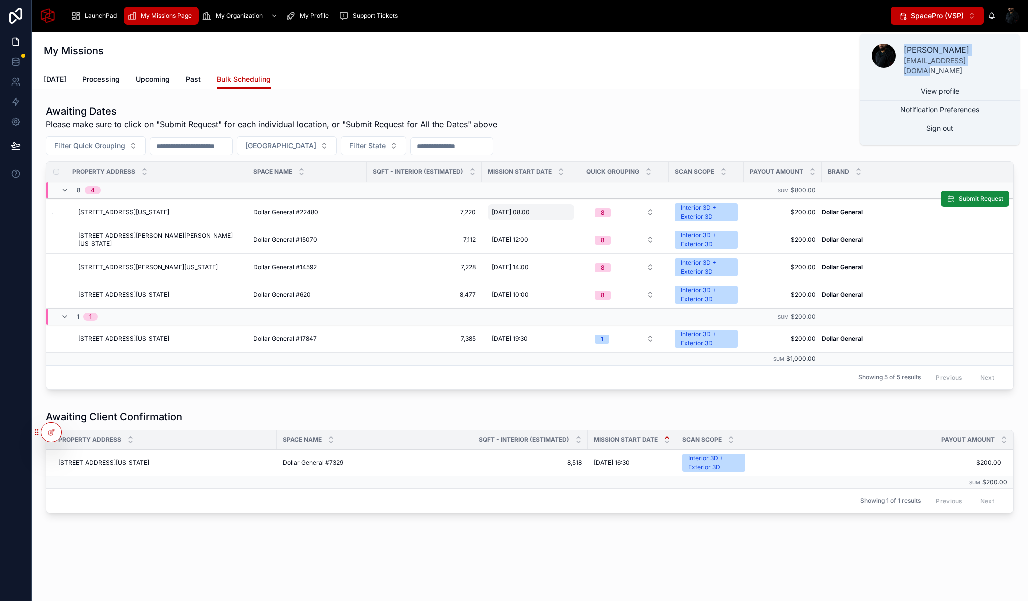
copy div "[PERSON_NAME] [EMAIL_ADDRESS][DOMAIN_NAME]"
drag, startPoint x: 932, startPoint y: 48, endPoint x: 1000, endPoint y: 66, distance: 71.0
click at [1001, 66] on div "[PERSON_NAME] [EMAIL_ADDRESS][DOMAIN_NAME]" at bounding box center [940, 60] width 160 height 44
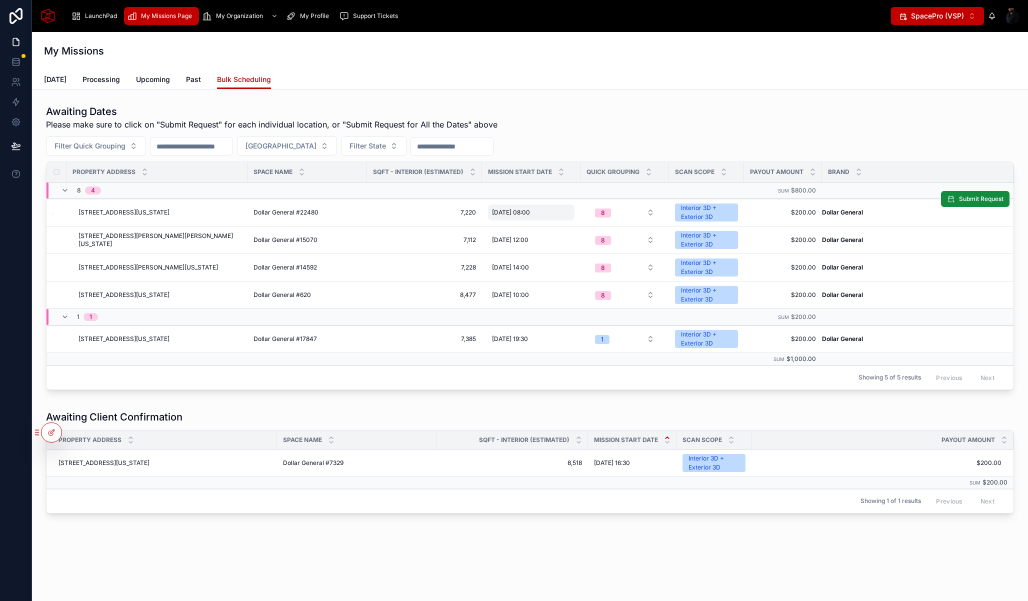
click at [128, 554] on div "Property Address [STREET_ADDRESS][PERSON_NAME][US_STATE] Space Name Dollar Gene…" at bounding box center [530, 88] width 996 height 994
click at [52, 425] on div at bounding box center [52, 432] width 20 height 19
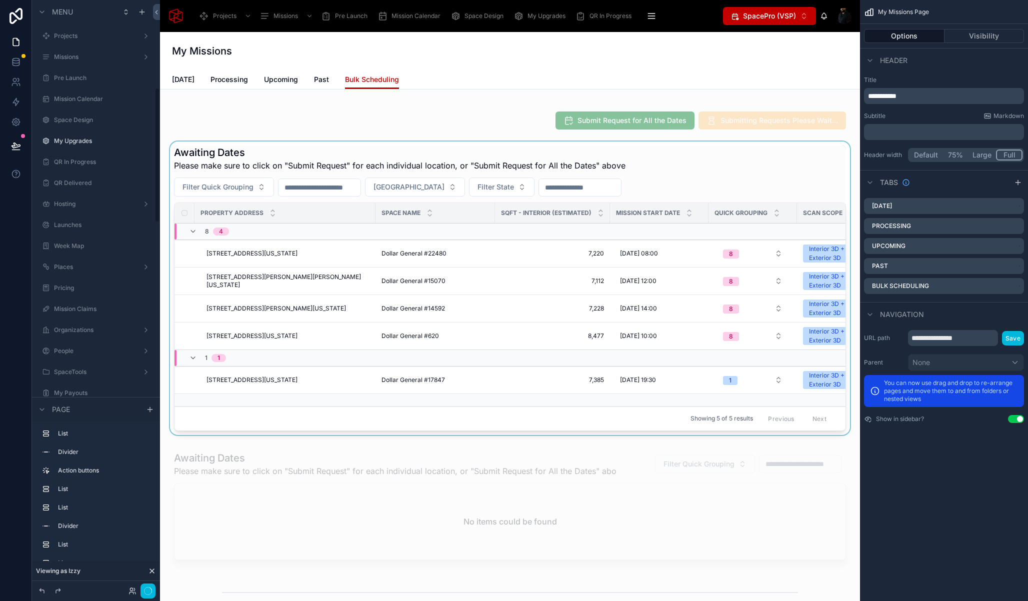
scroll to position [382, 0]
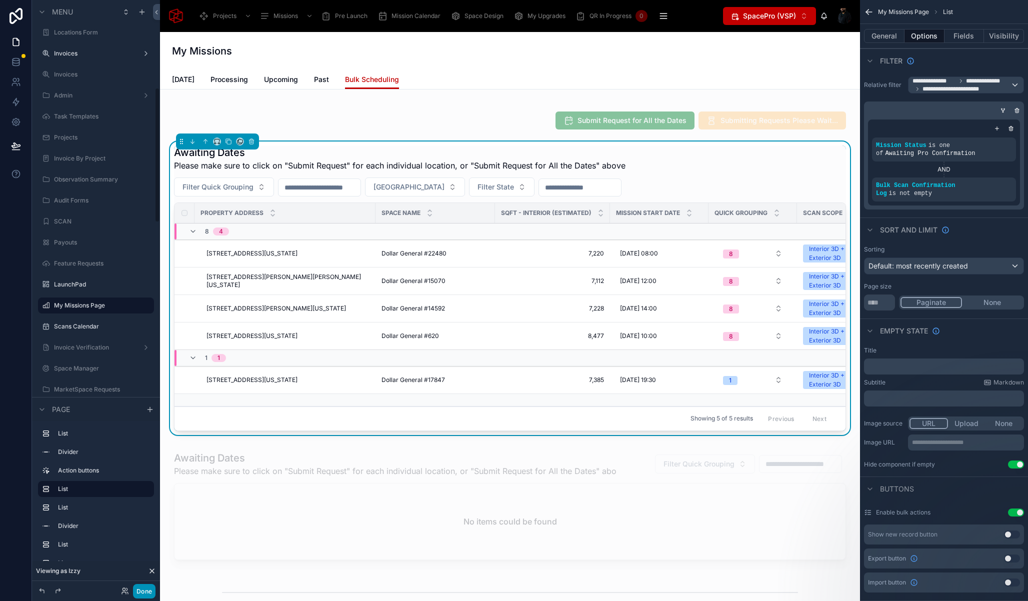
click at [148, 588] on button "Done" at bounding box center [144, 591] width 23 height 15
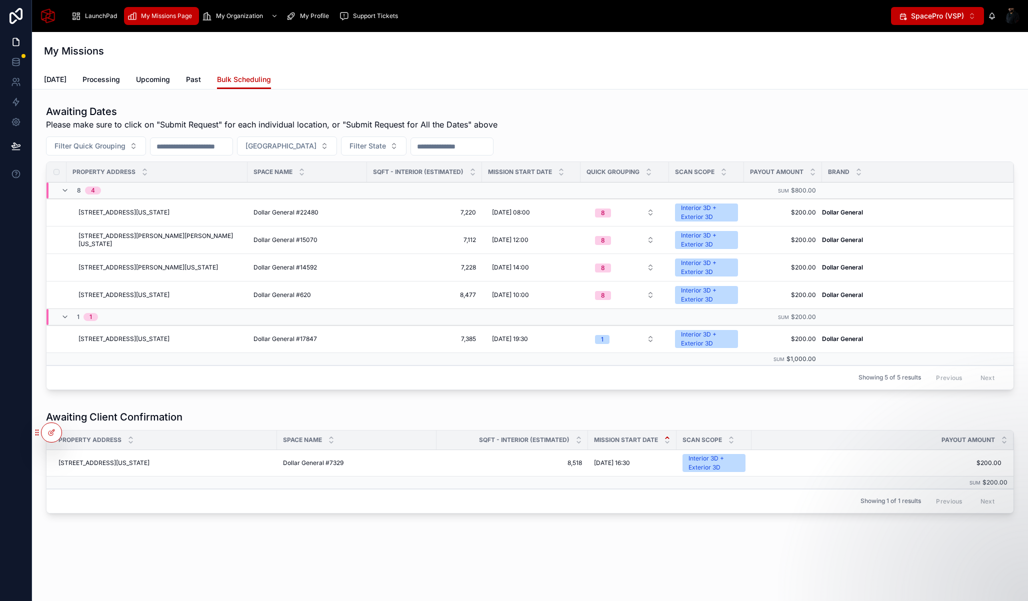
click at [140, 516] on div "Awaiting Client Confirmation Property Address Space Name SQFT - Interior (Estim…" at bounding box center [530, 464] width 980 height 116
click at [72, 436] on icon at bounding box center [74, 433] width 8 height 8
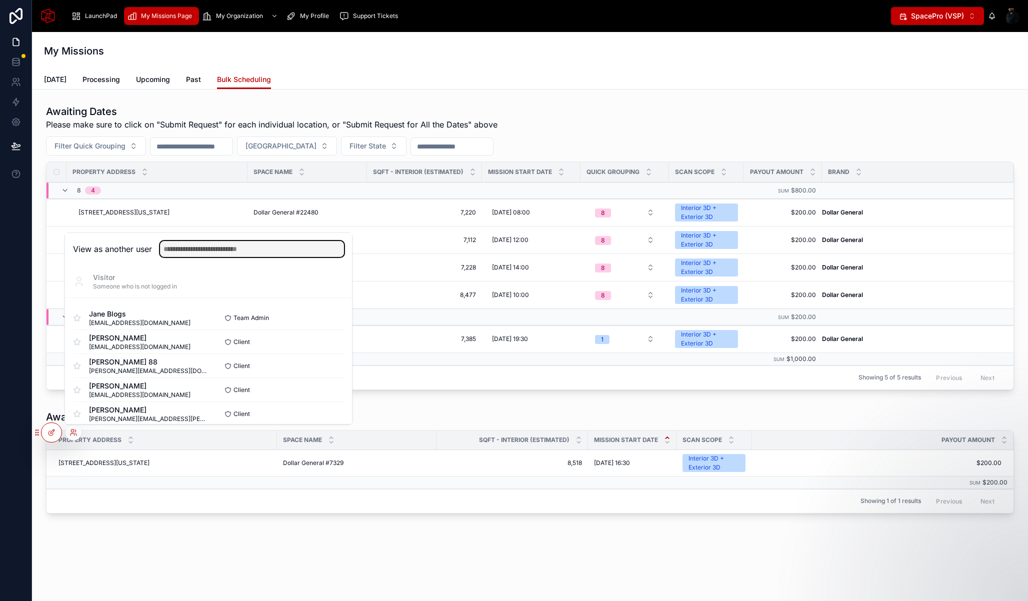
click at [239, 251] on input "text" at bounding box center [252, 249] width 184 height 16
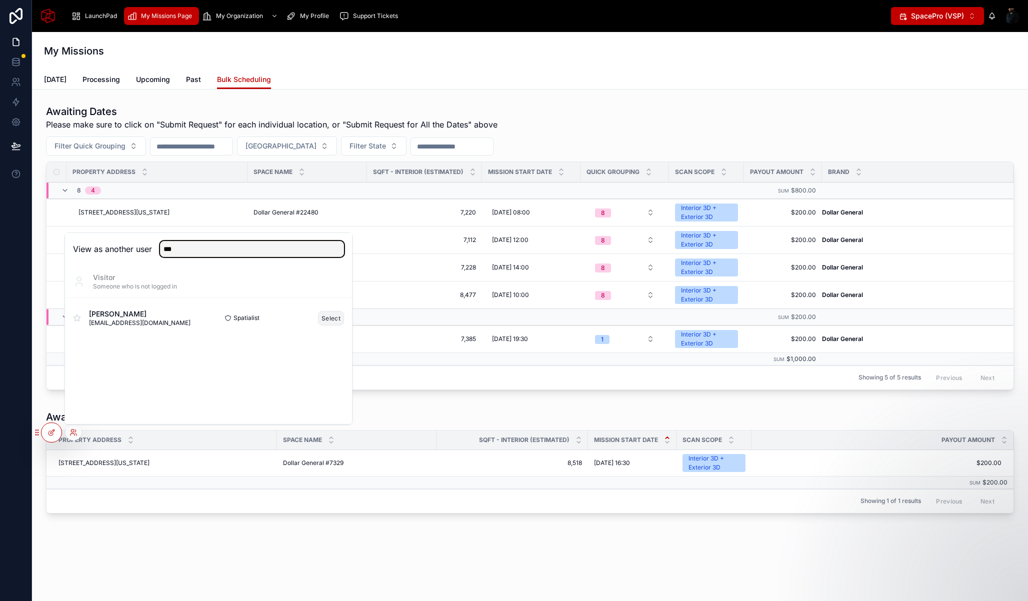
type input "***"
click at [328, 311] on button "Select" at bounding box center [331, 318] width 26 height 15
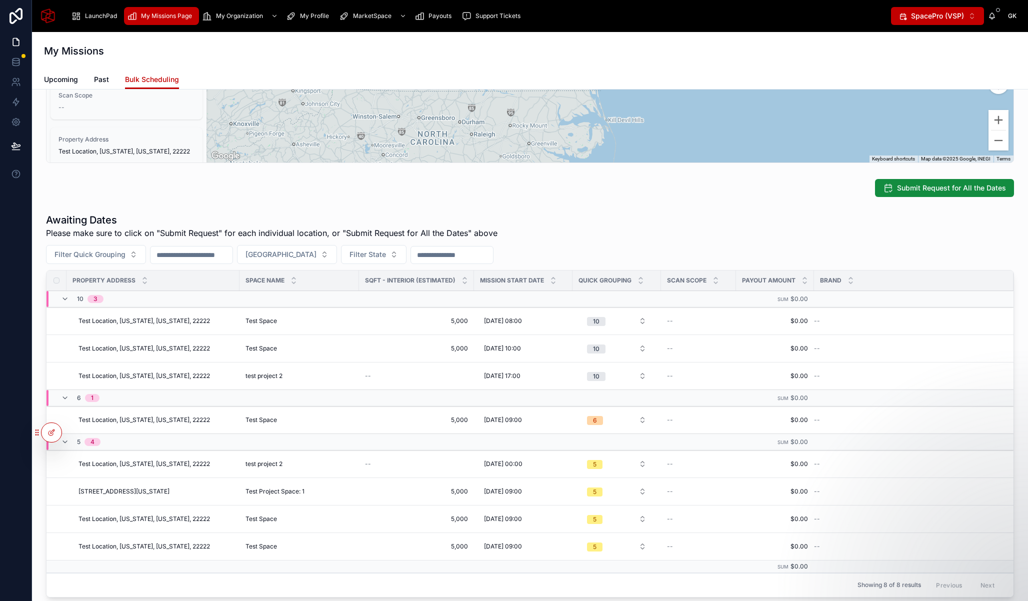
scroll to position [395, 0]
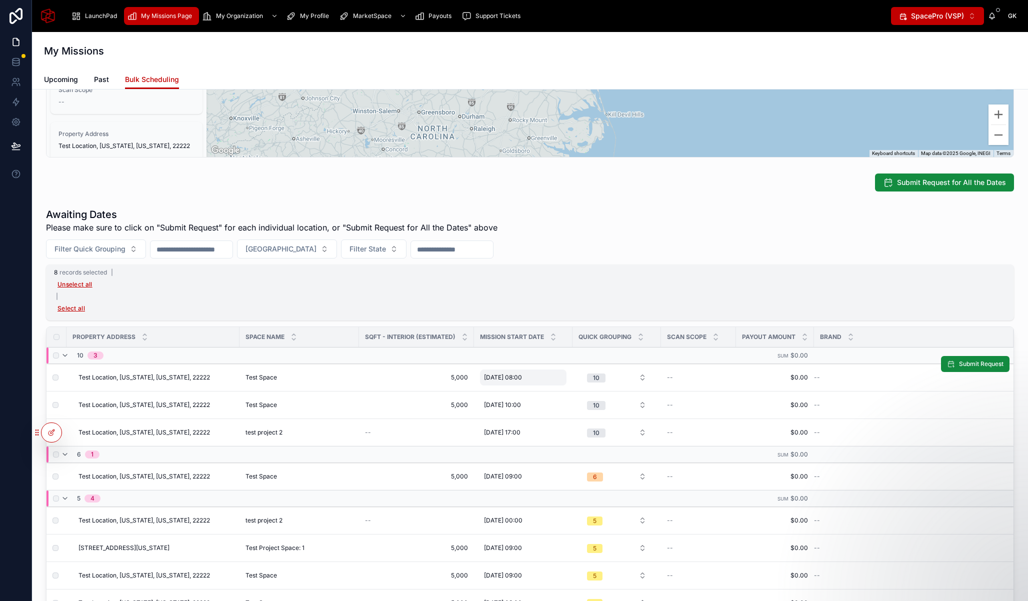
click at [514, 379] on span "09/09/2025 08:00" at bounding box center [503, 378] width 38 height 8
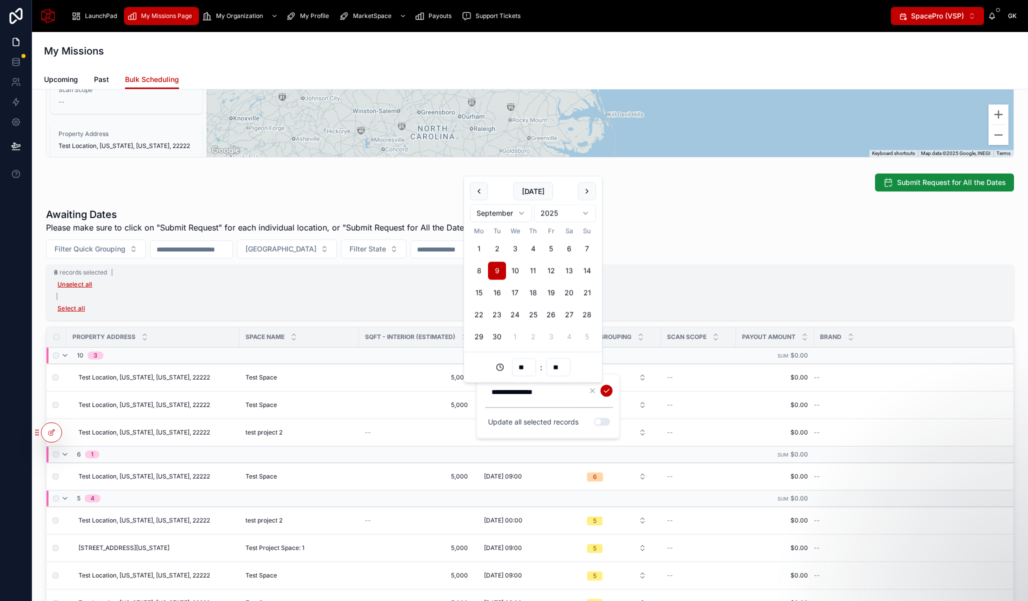
click at [662, 294] on div "8 records selected | Unselect all | Select all" at bounding box center [530, 293] width 968 height 56
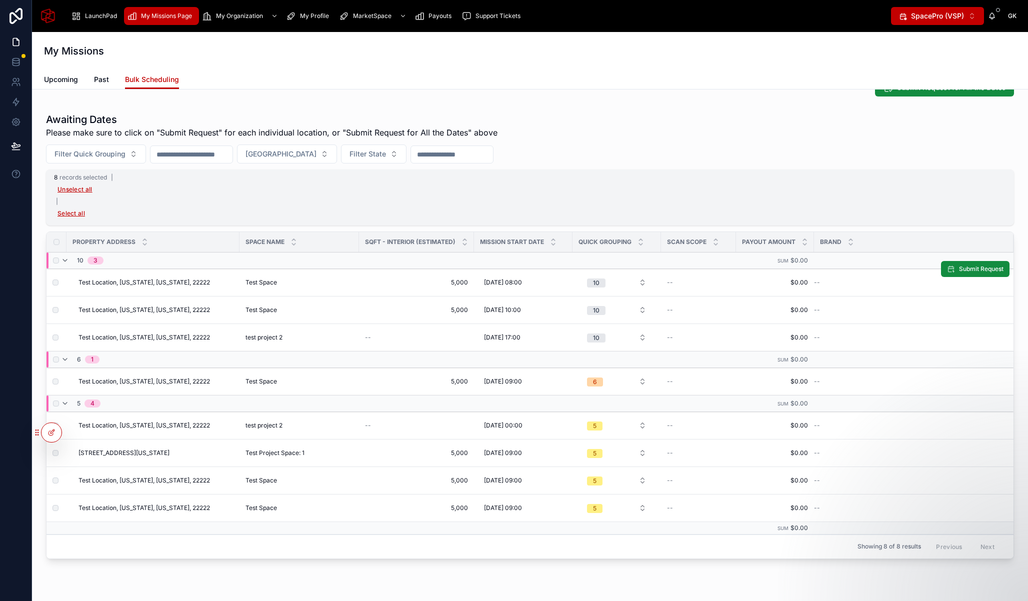
scroll to position [513, 0]
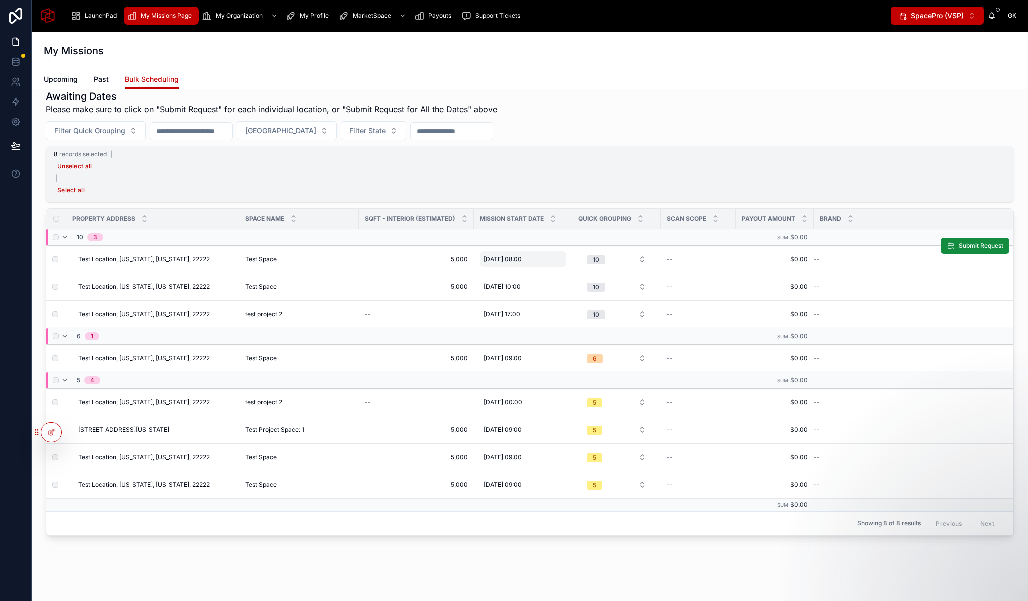
click at [518, 255] on div "09/09/2025 08:00 09/09/2025 08:00" at bounding box center [523, 260] width 87 height 16
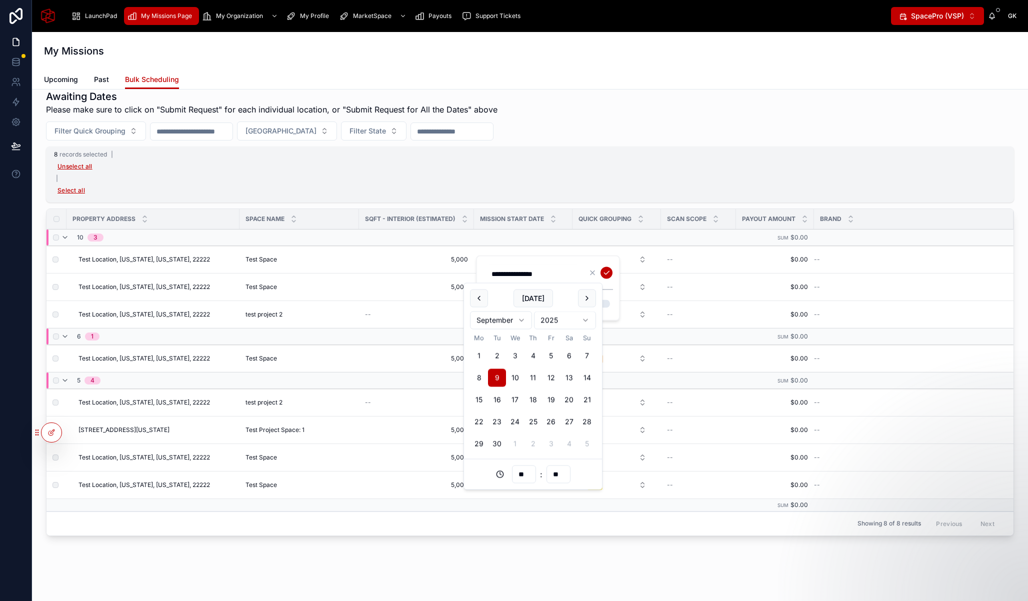
click at [641, 177] on div "8 records selected | Unselect all | Select all" at bounding box center [530, 175] width 968 height 56
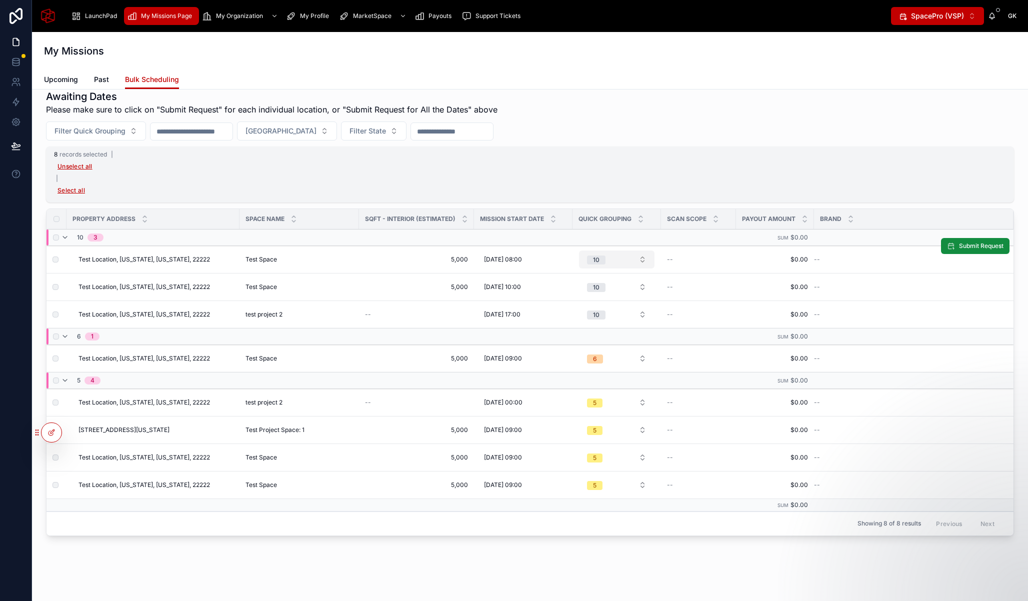
click at [618, 260] on button "10" at bounding box center [617, 260] width 76 height 18
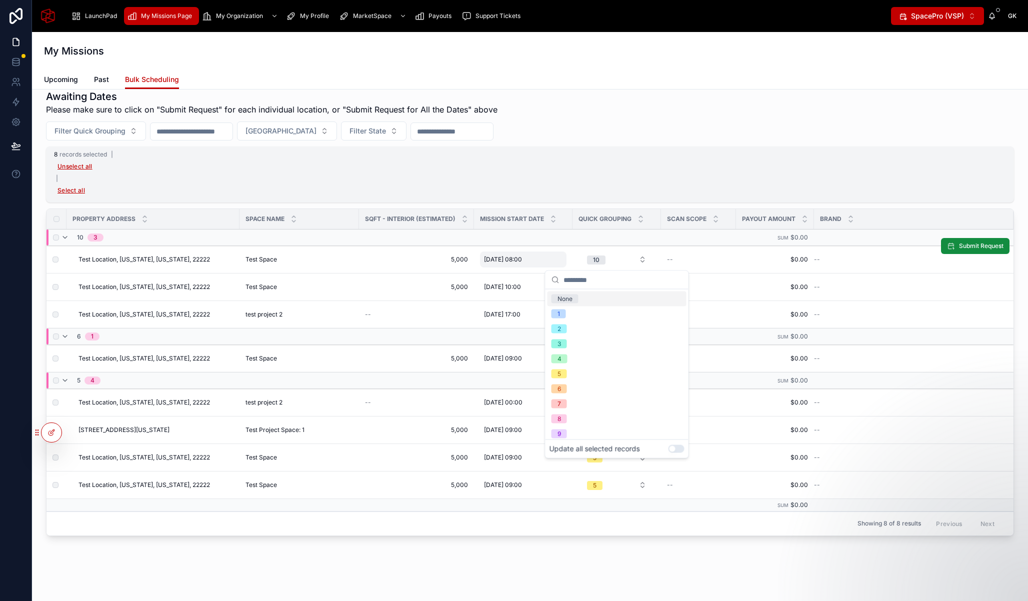
click at [522, 262] on span "09/09/2025 08:00" at bounding box center [503, 260] width 38 height 8
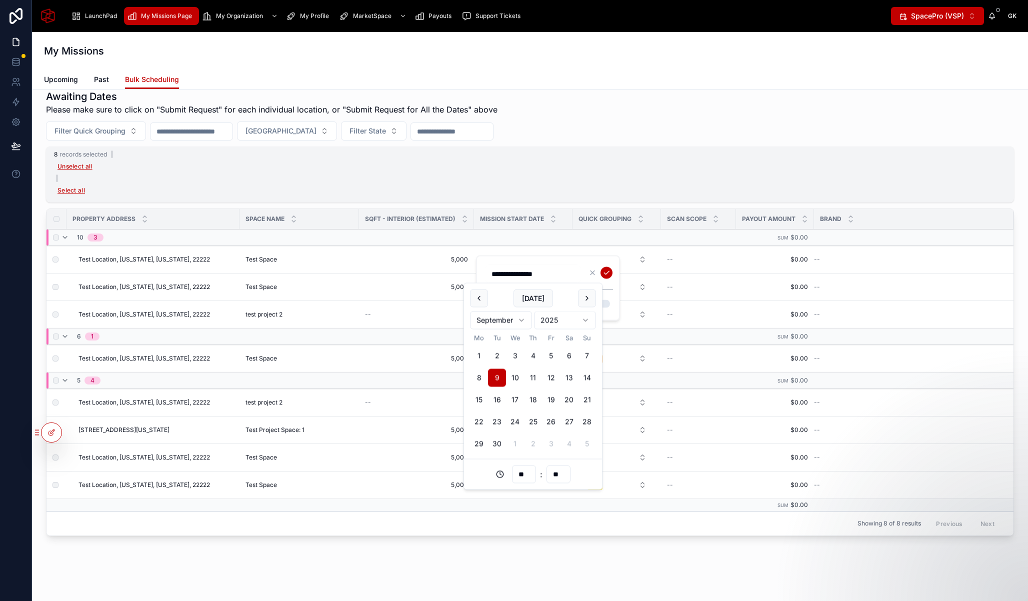
click at [630, 184] on div "8 records selected | Unselect all | Select all" at bounding box center [530, 175] width 968 height 56
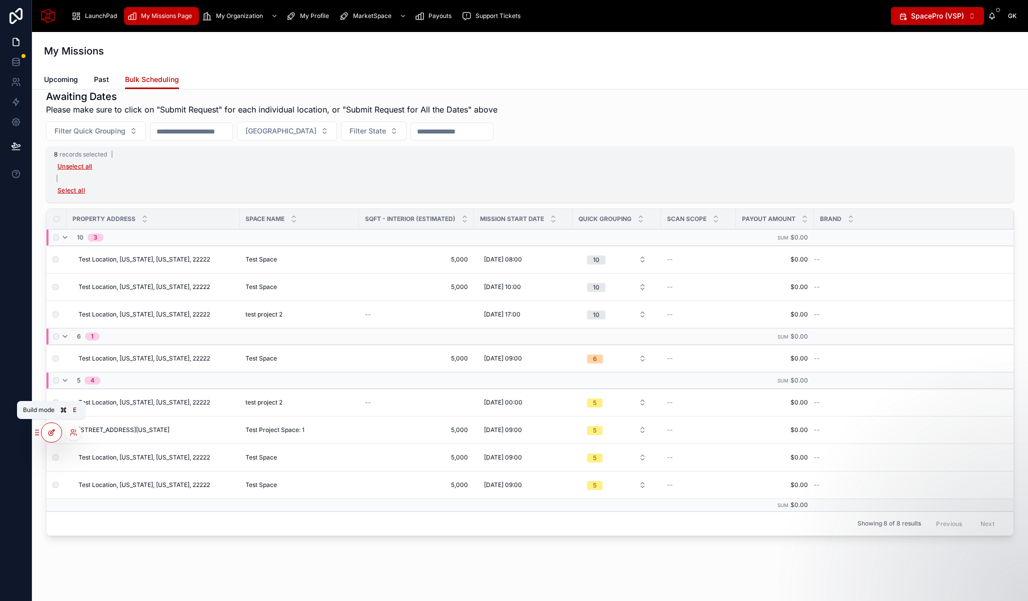
click at [52, 436] on icon at bounding box center [52, 433] width 8 height 8
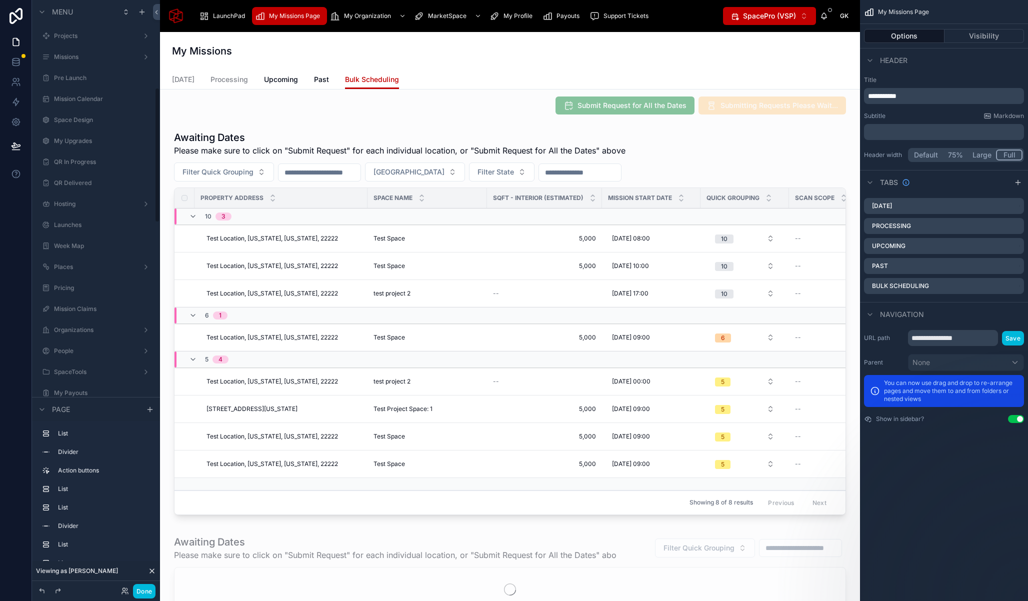
click at [1008, 18] on div "My Missions Page" at bounding box center [944, 12] width 168 height 24
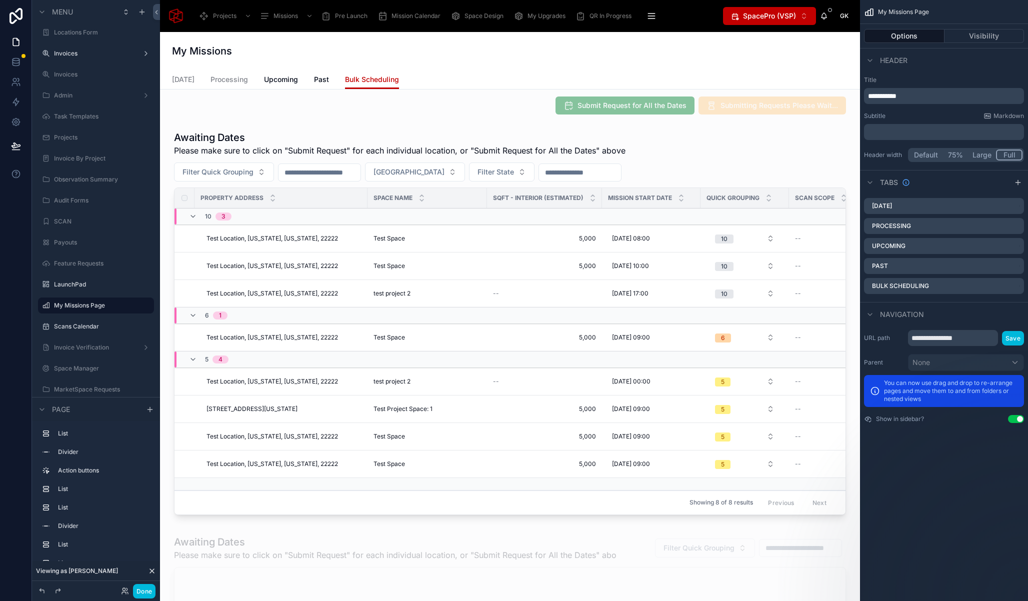
click at [849, 12] on div "GK" at bounding box center [844, 16] width 16 height 16
click at [846, 15] on span "GK" at bounding box center [844, 16] width 9 height 8
click at [140, 590] on button "Done" at bounding box center [144, 591] width 23 height 15
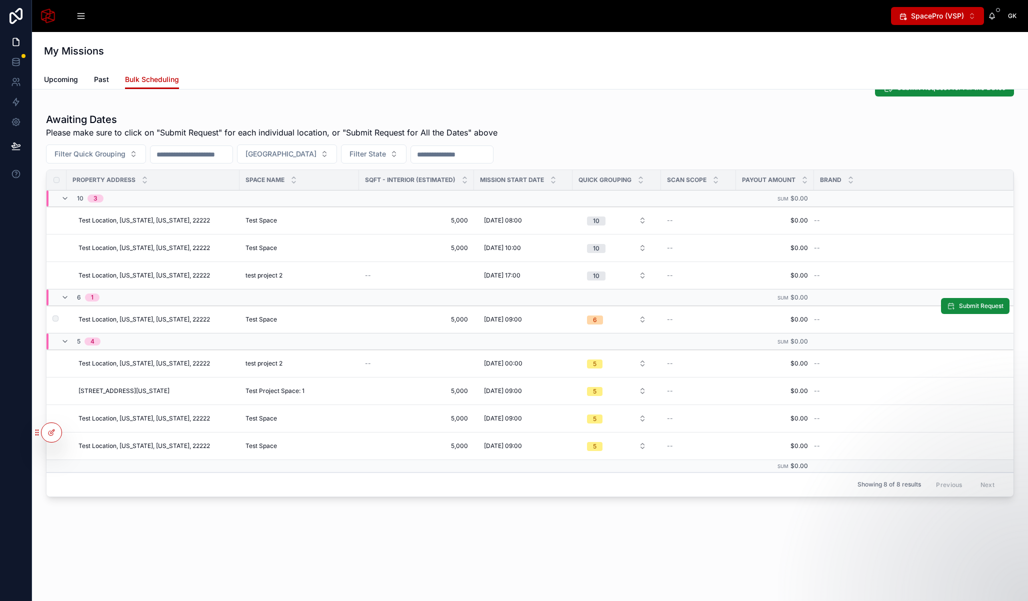
scroll to position [490, 0]
click at [1009, 10] on div "GK" at bounding box center [1012, 16] width 16 height 16
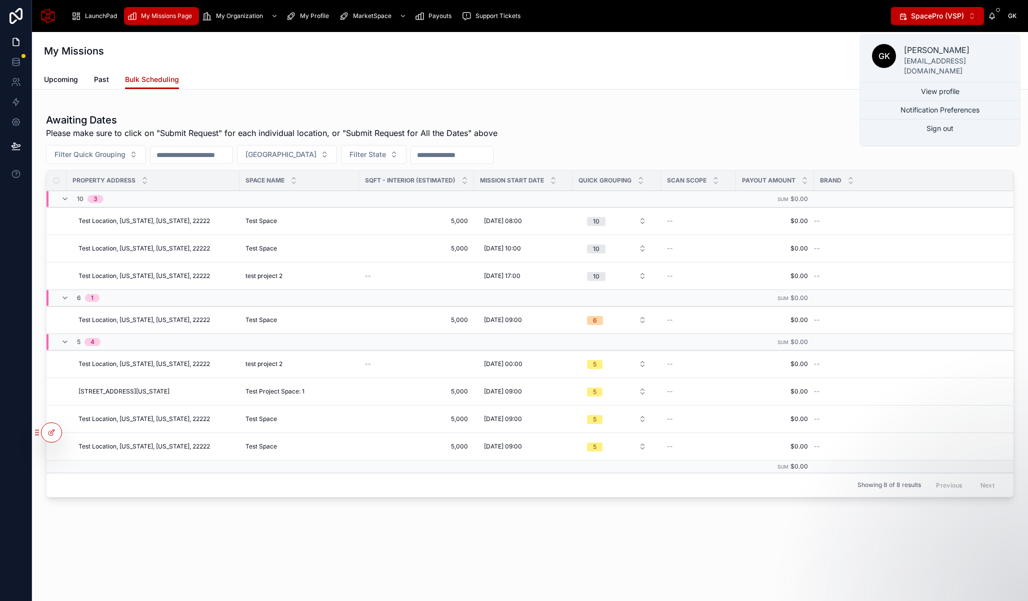
drag, startPoint x: 903, startPoint y: 49, endPoint x: 1014, endPoint y: 68, distance: 112.7
click at [1014, 68] on div "GK George KSp build+georgespatialisttest@virtualspace.xyz" at bounding box center [940, 60] width 160 height 44
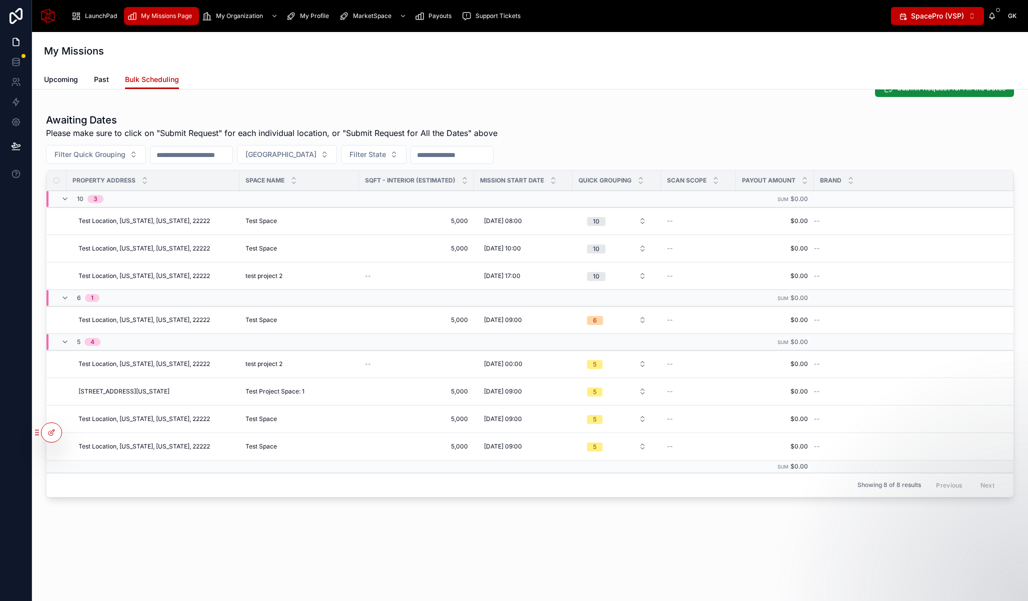
click at [1020, 21] on div "LaunchPad My Missions Page My Organization My Profile MarketSpace Payouts Suppo…" at bounding box center [530, 16] width 996 height 32
click at [1013, 11] on div "GK" at bounding box center [1012, 16] width 16 height 16
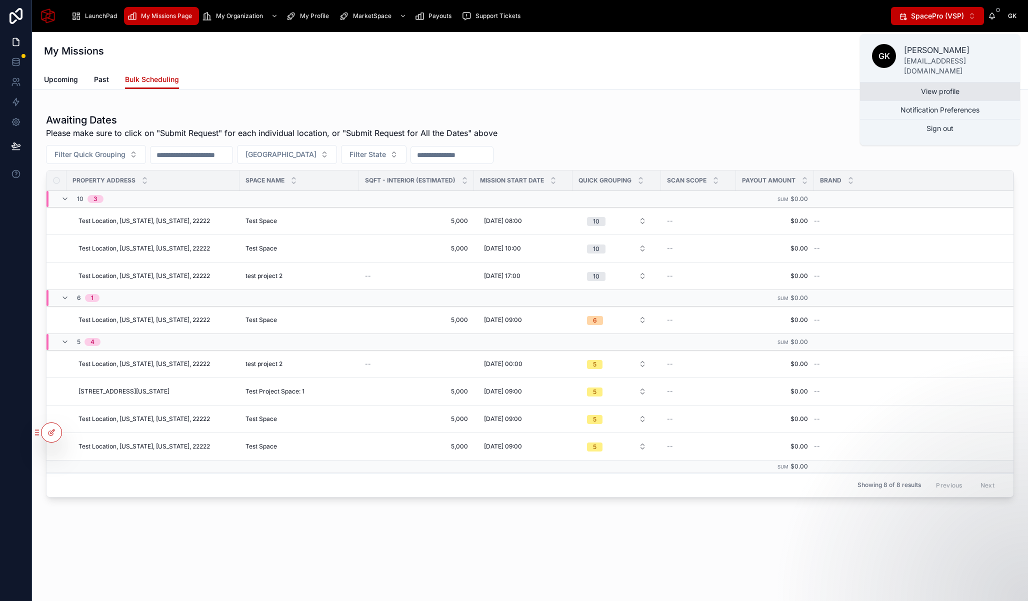
click at [941, 85] on link "View profile" at bounding box center [940, 92] width 160 height 18
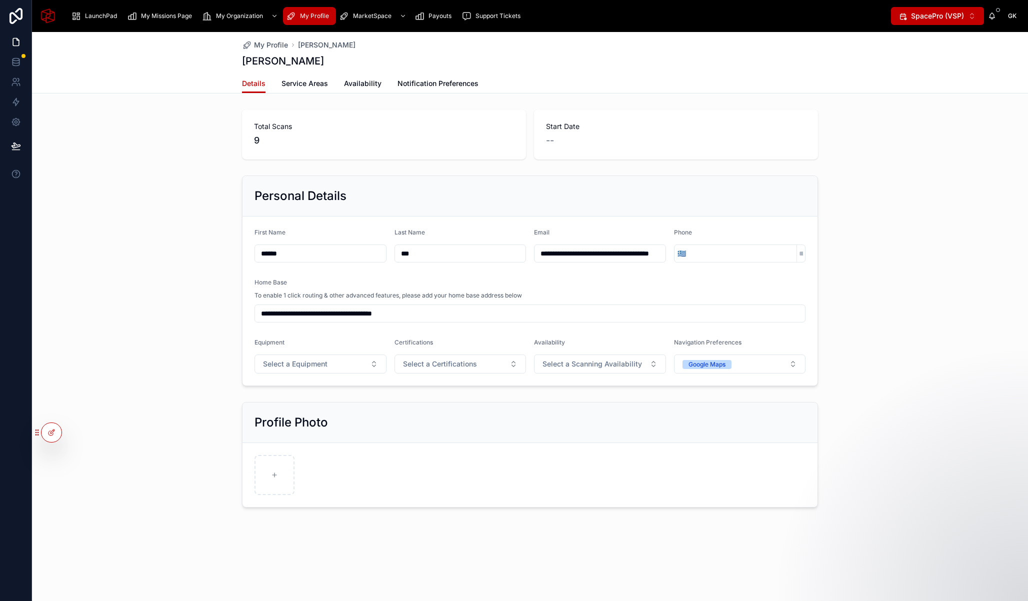
click at [634, 258] on input "**********" at bounding box center [600, 254] width 131 height 14
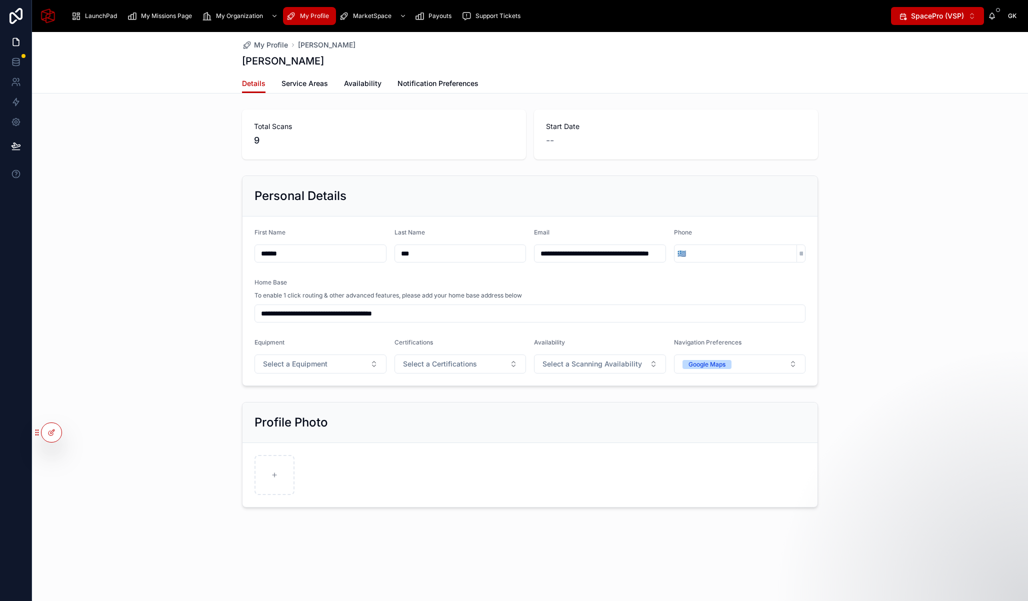
click at [634, 258] on input "**********" at bounding box center [600, 254] width 131 height 14
click at [72, 434] on icon at bounding box center [73, 435] width 4 height 2
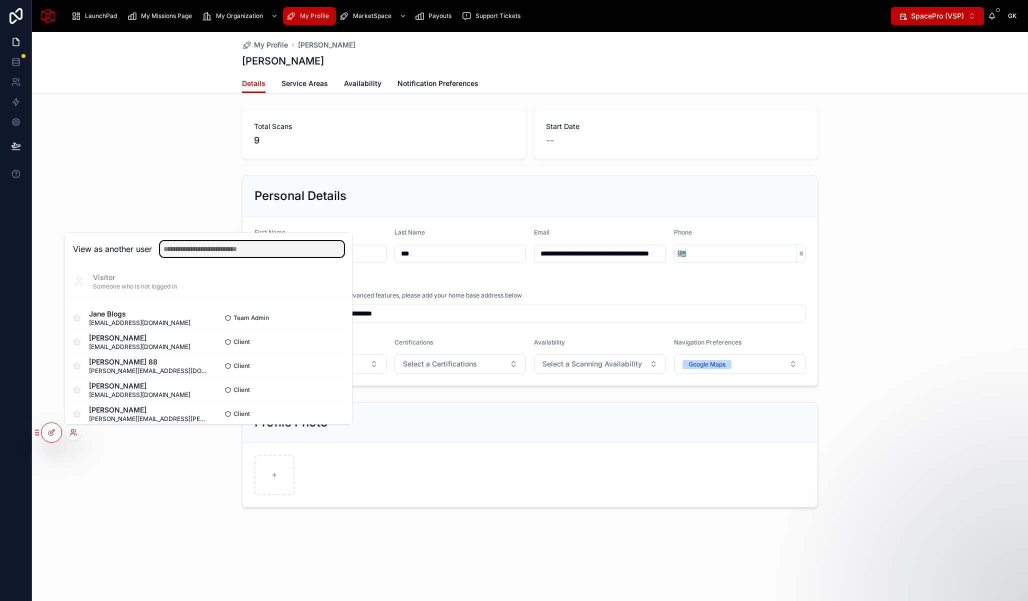
click at [213, 255] on input "text" at bounding box center [252, 249] width 184 height 16
paste input "**********"
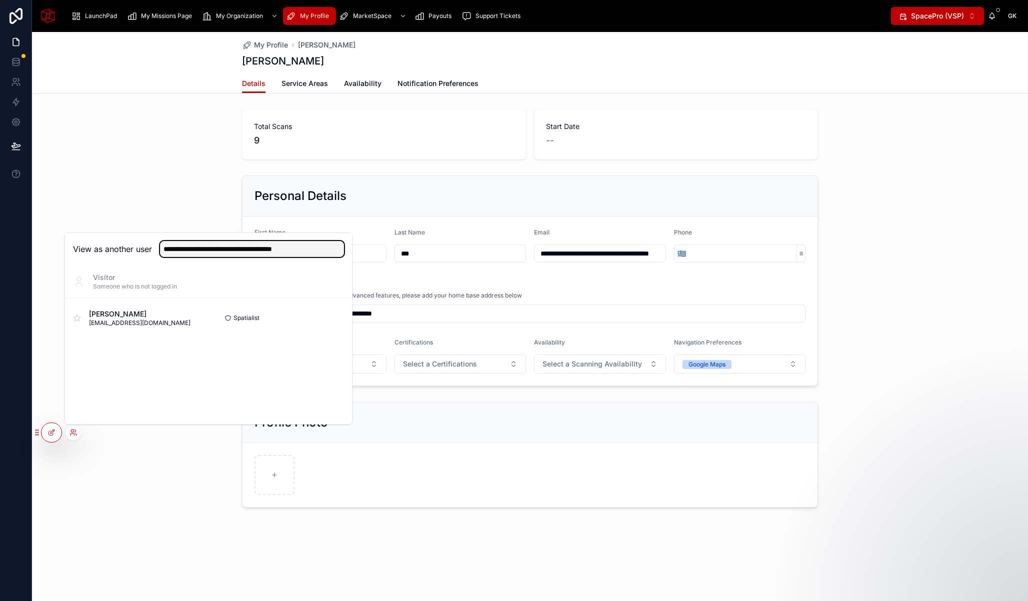
type input "**********"
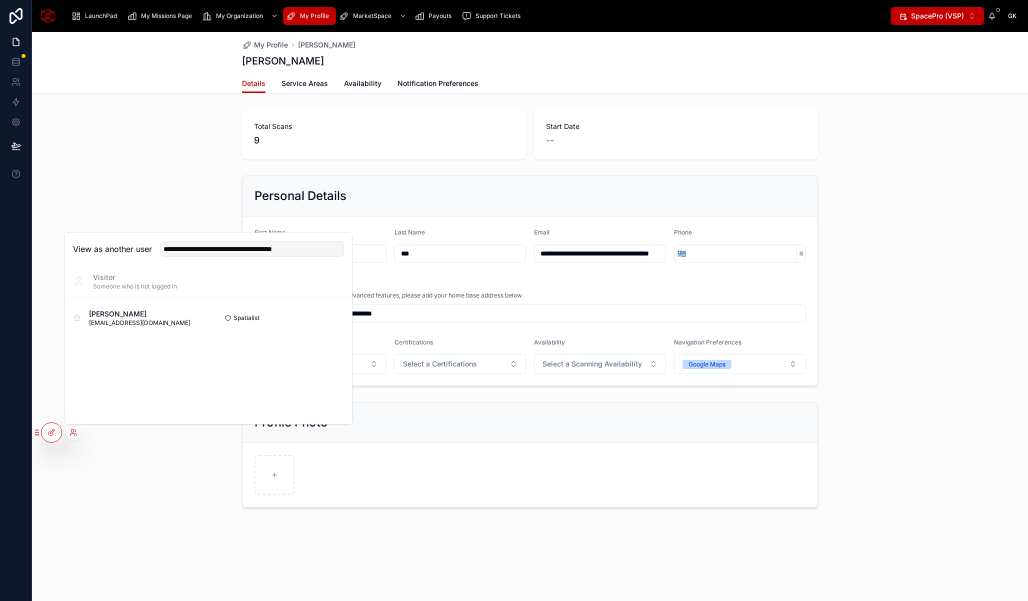
click at [187, 118] on div "Total Scans 9 Start Date --" at bounding box center [530, 135] width 996 height 58
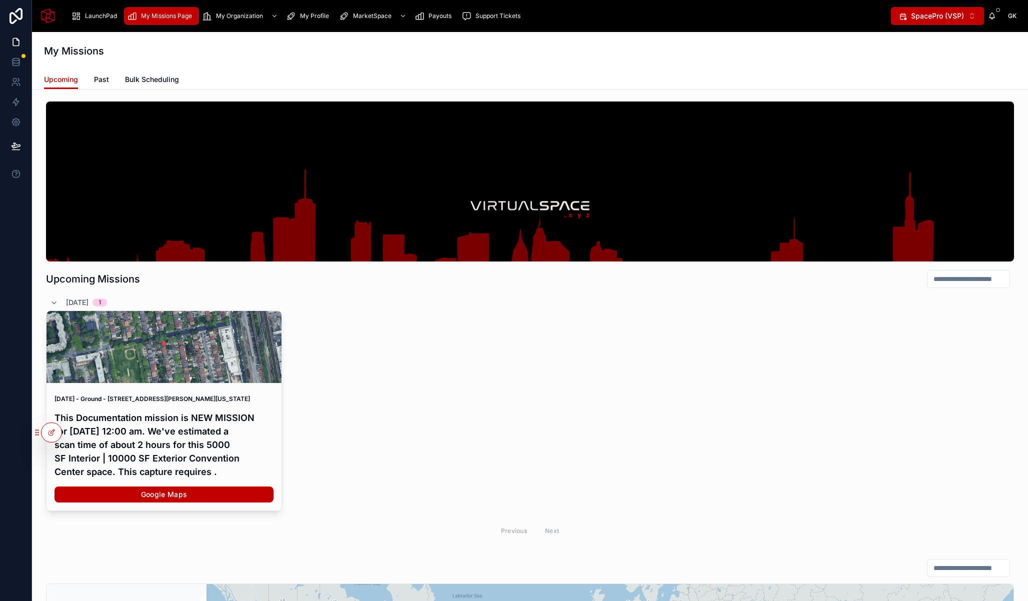
click at [156, 81] on span "Bulk Scheduling" at bounding box center [152, 80] width 54 height 10
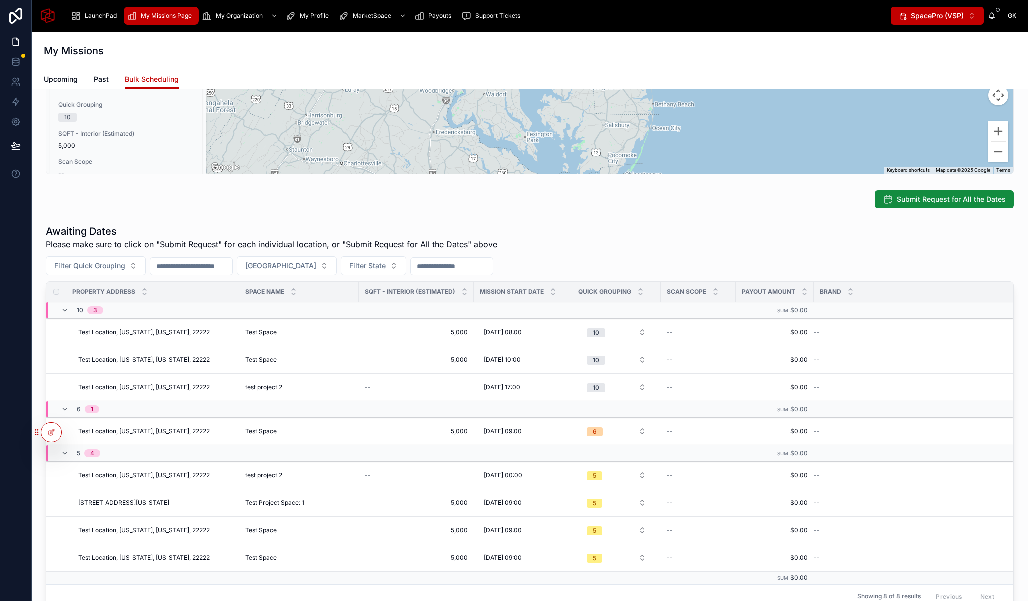
scroll to position [453, 0]
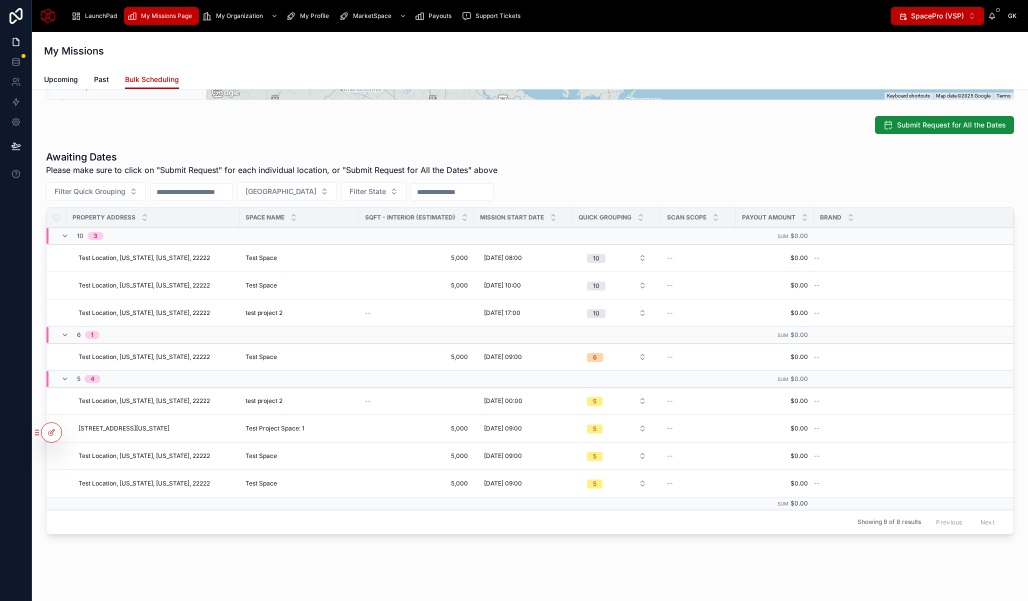
click at [598, 111] on div "Property Address 625 52nd St, Brooklyn, New York, 11220 Space Name Test Project…" at bounding box center [530, 130] width 996 height 986
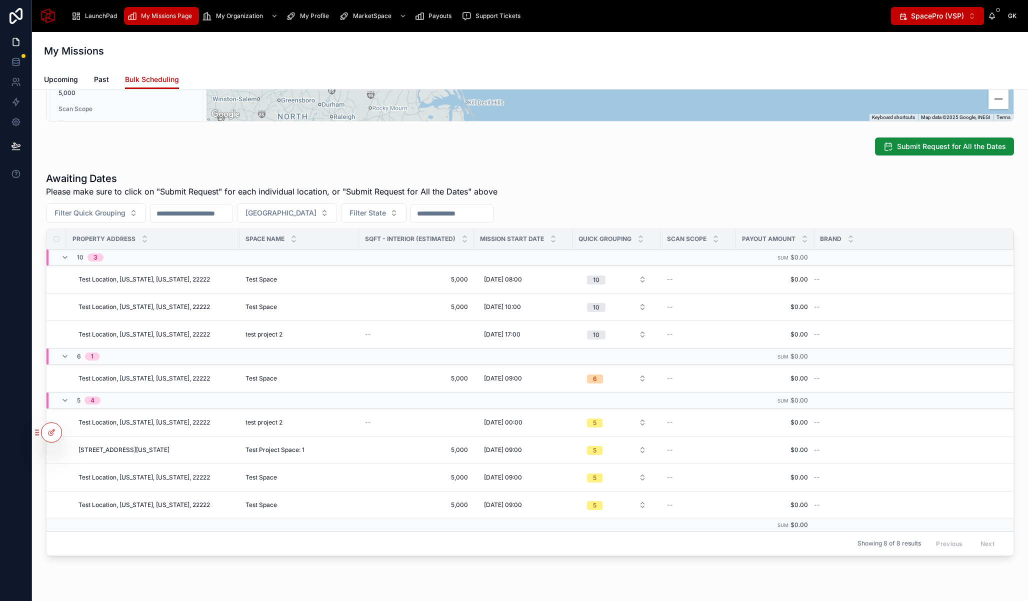
scroll to position [490, 0]
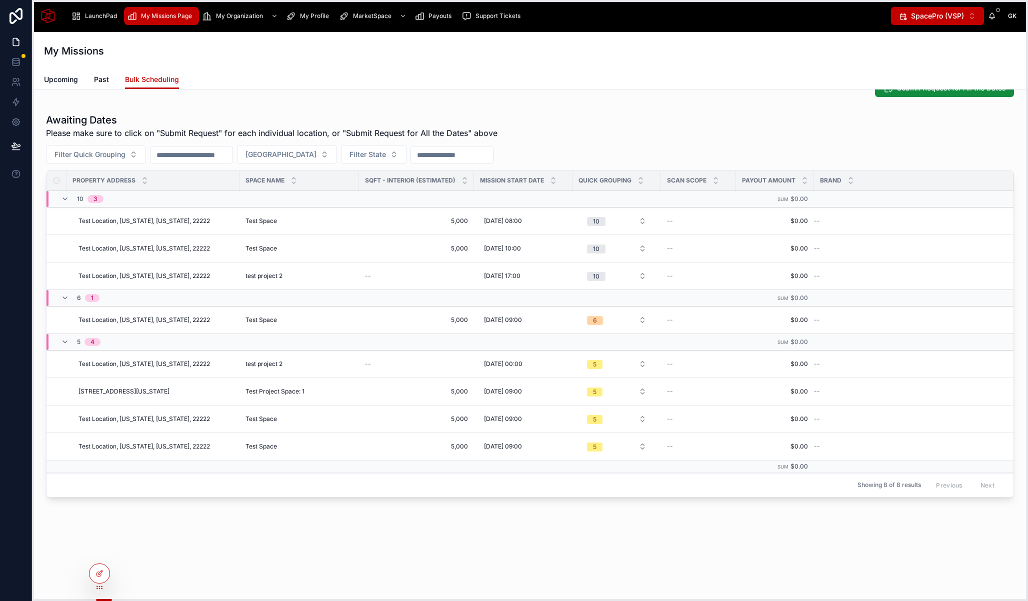
drag, startPoint x: 33, startPoint y: 431, endPoint x: 88, endPoint y: 572, distance: 151.4
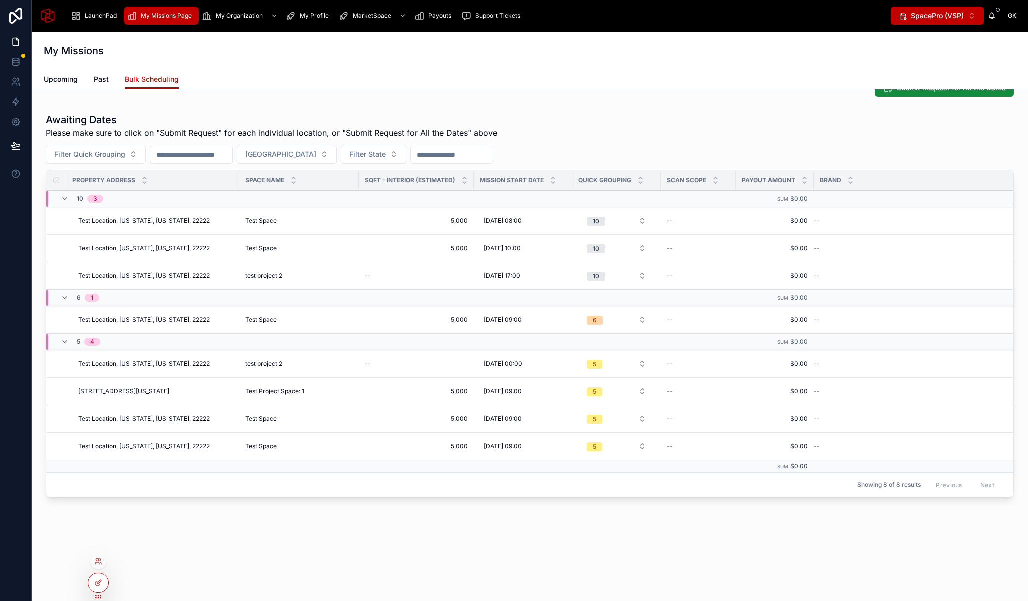
click at [506, 523] on div "Property Address 625 52nd St, Brooklyn, New York, 11220 Space Name Test Project…" at bounding box center [530, 93] width 996 height 986
click at [540, 276] on div "13/05/2025 17:00 13/05/2025 17:00" at bounding box center [523, 276] width 87 height 16
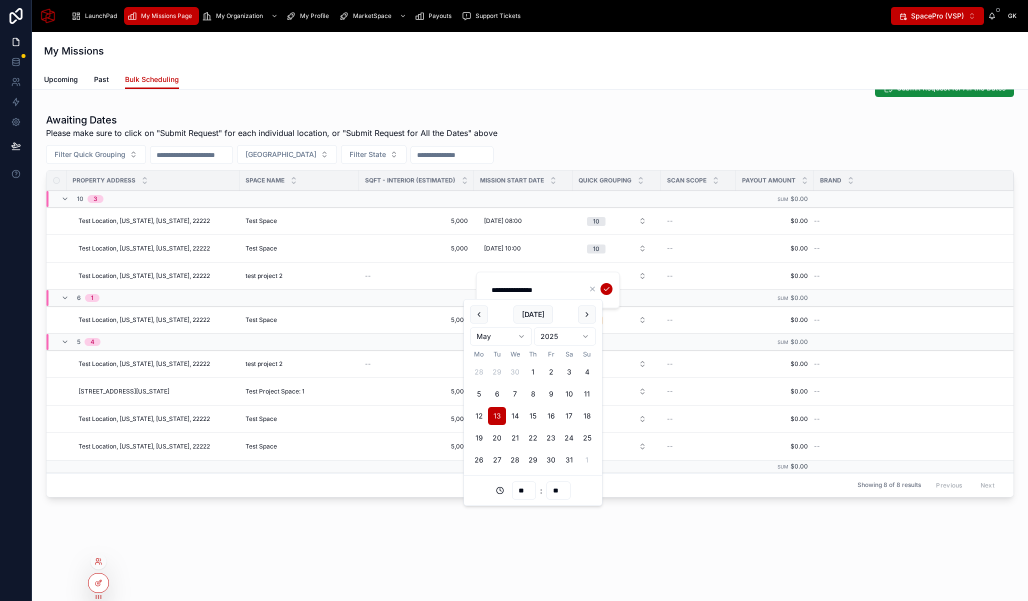
click at [564, 160] on div "Filter Quick Grouping Filter City Filter State" at bounding box center [530, 154] width 968 height 19
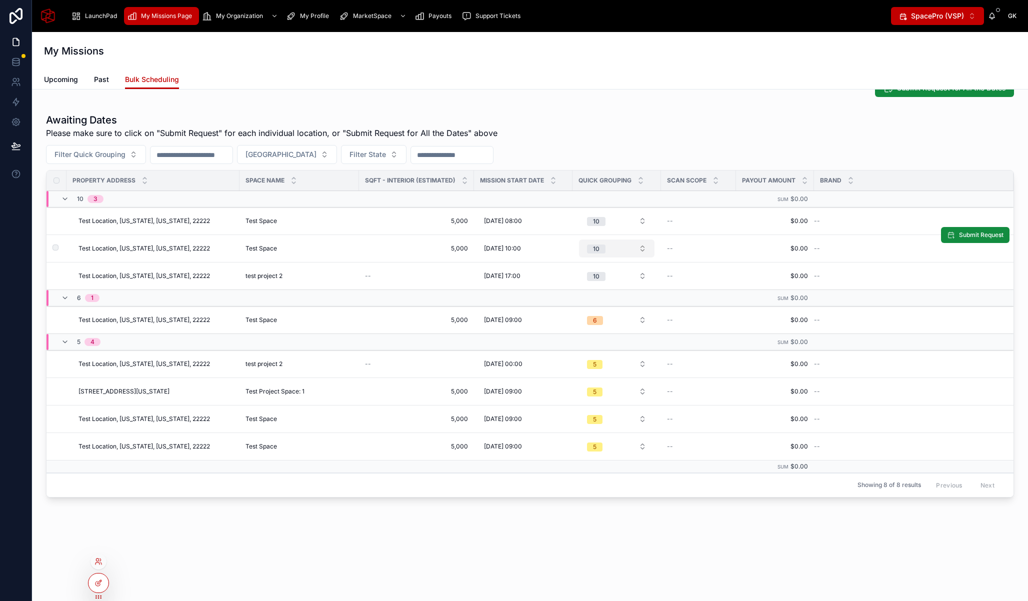
click at [622, 247] on button "10" at bounding box center [617, 249] width 76 height 18
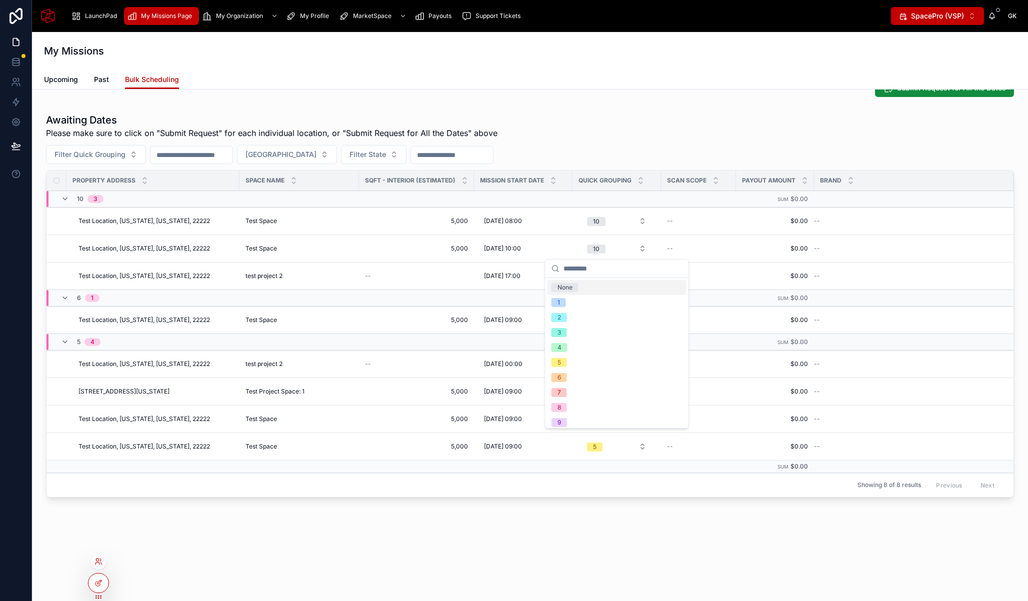
click at [635, 144] on div "Awaiting Dates Please make sure to click on "Submit Request" for each individua…" at bounding box center [530, 305] width 968 height 385
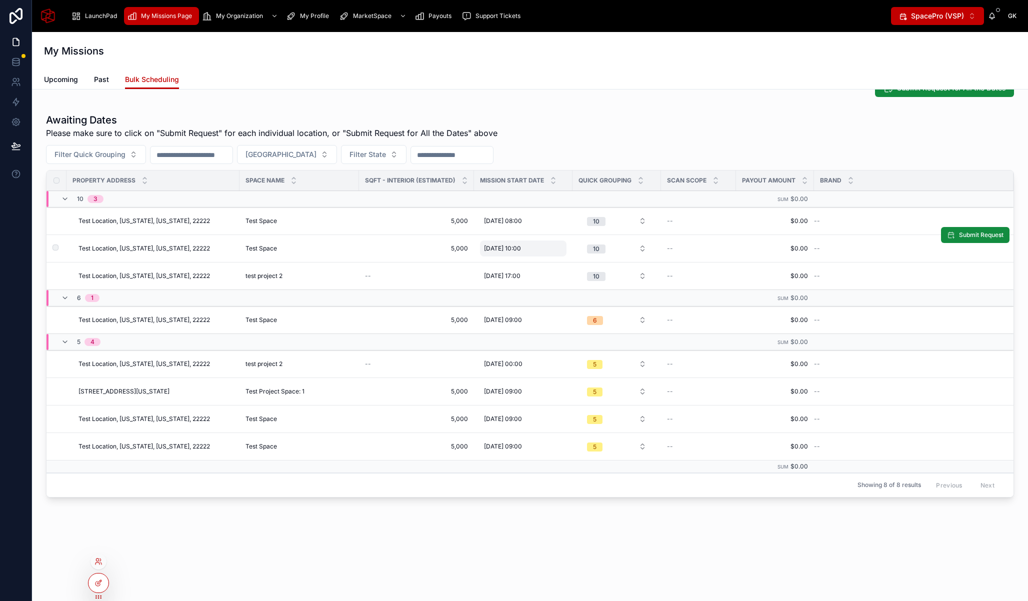
click at [519, 249] on span "11/09/2025 10:00" at bounding box center [502, 249] width 37 height 8
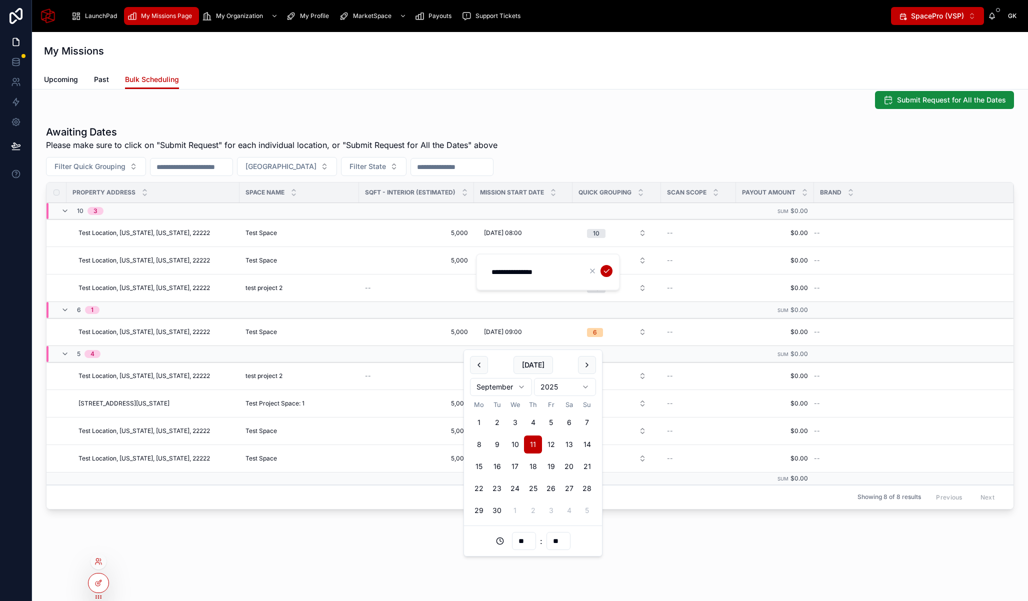
scroll to position [480, 0]
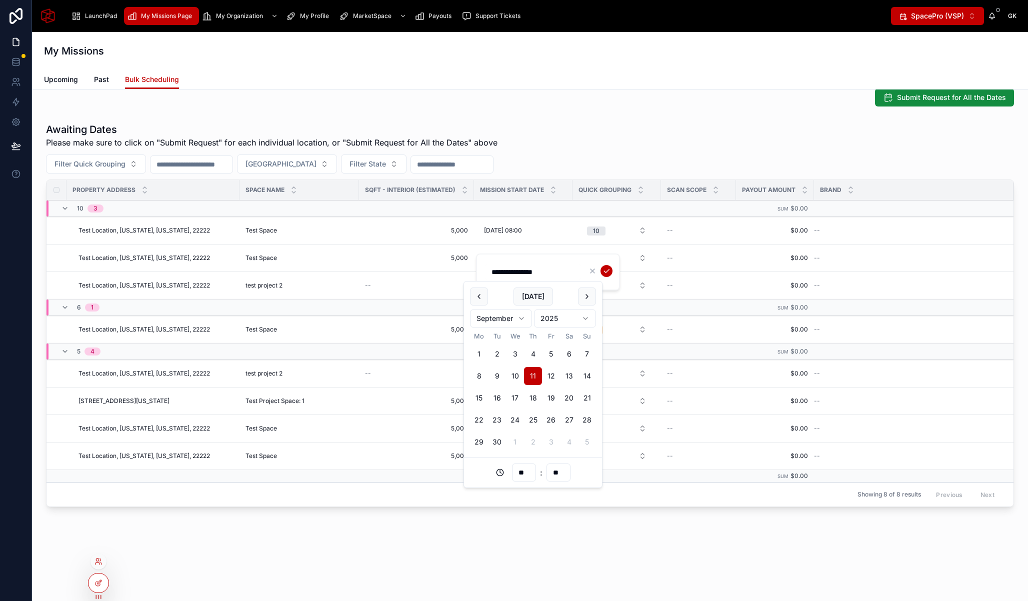
click at [627, 134] on div "Awaiting Dates Please make sure to click on "Submit Request" for each individua…" at bounding box center [530, 136] width 968 height 26
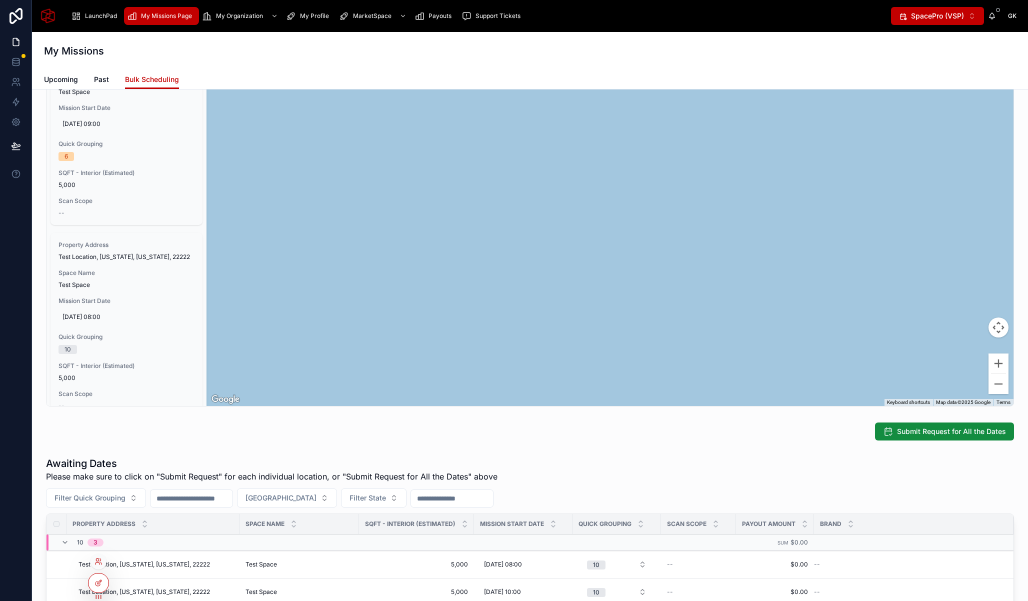
scroll to position [0, 0]
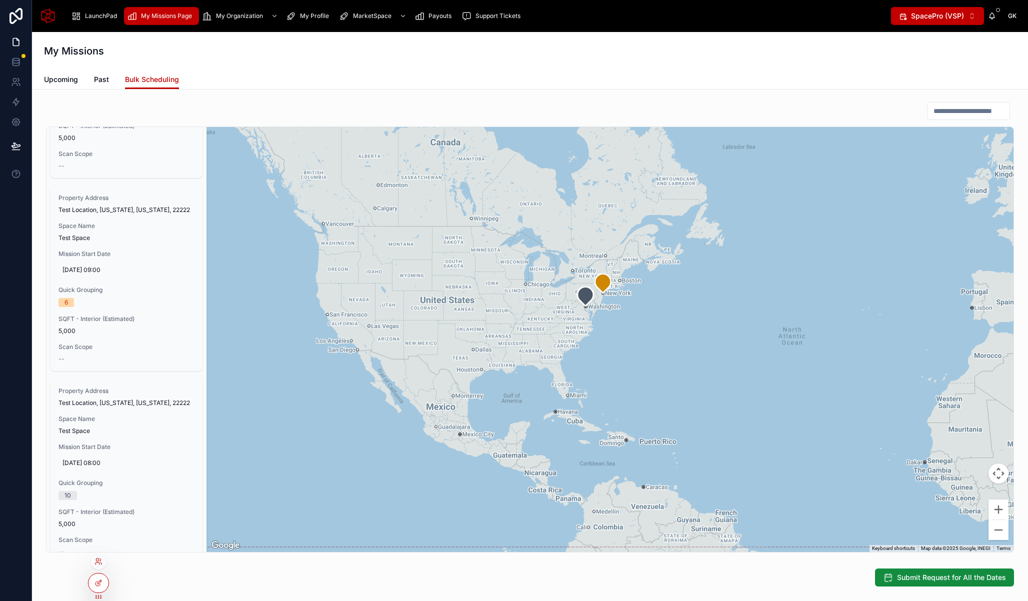
drag, startPoint x: 532, startPoint y: 263, endPoint x: 624, endPoint y: 335, distance: 116.6
click at [625, 334] on div at bounding box center [610, 339] width 807 height 425
